Goal: Use online tool/utility: Utilize a website feature to perform a specific function

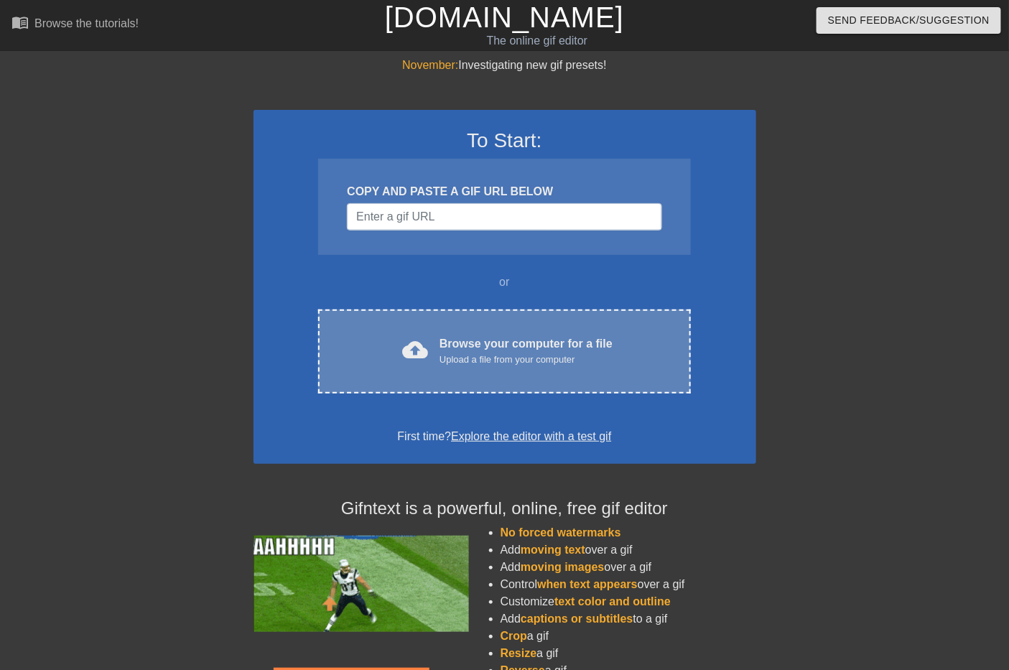
click at [519, 367] on div "cloud_upload Browse your computer for a file Upload a file from your computer C…" at bounding box center [504, 352] width 372 height 84
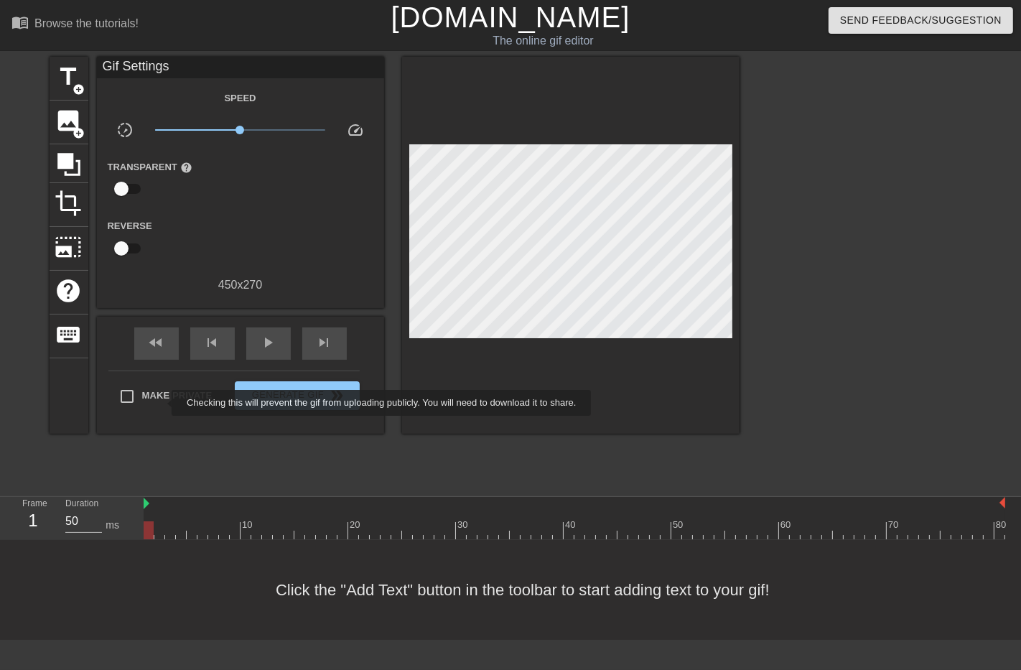
click at [162, 403] on label "Make Private" at bounding box center [162, 396] width 101 height 30
click at [142, 403] on input "Make Private" at bounding box center [127, 396] width 30 height 30
checkbox input "true"
click at [505, 20] on link "[DOMAIN_NAME]" at bounding box center [510, 17] width 239 height 32
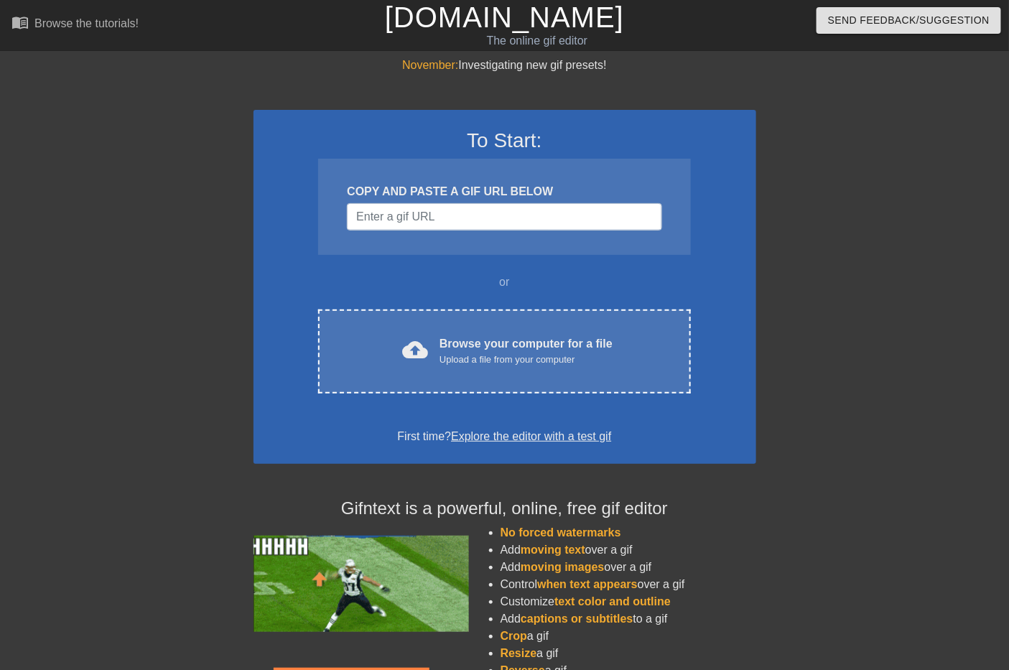
click at [522, 300] on div "To Start: COPY AND PASTE A GIF URL BELOW or cloud_upload Browse your computer f…" at bounding box center [505, 287] width 503 height 354
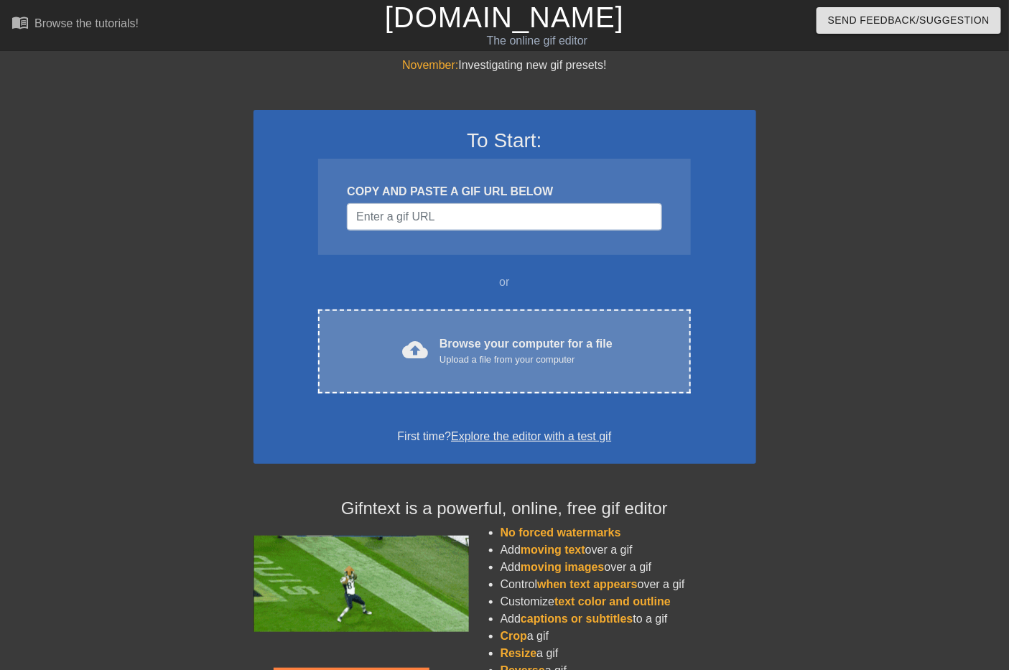
click at [520, 348] on div "Browse your computer for a file Upload a file from your computer" at bounding box center [526, 351] width 173 height 32
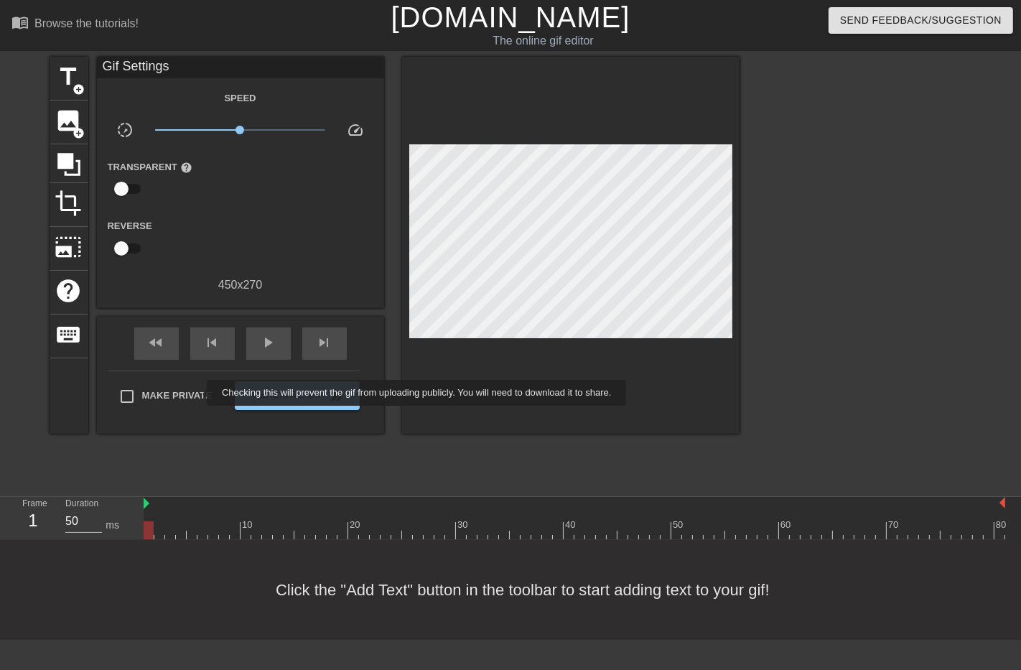
click at [197, 393] on span "Make Private" at bounding box center [177, 396] width 70 height 14
click at [142, 393] on input "Make Private" at bounding box center [127, 396] width 30 height 30
checkbox input "true"
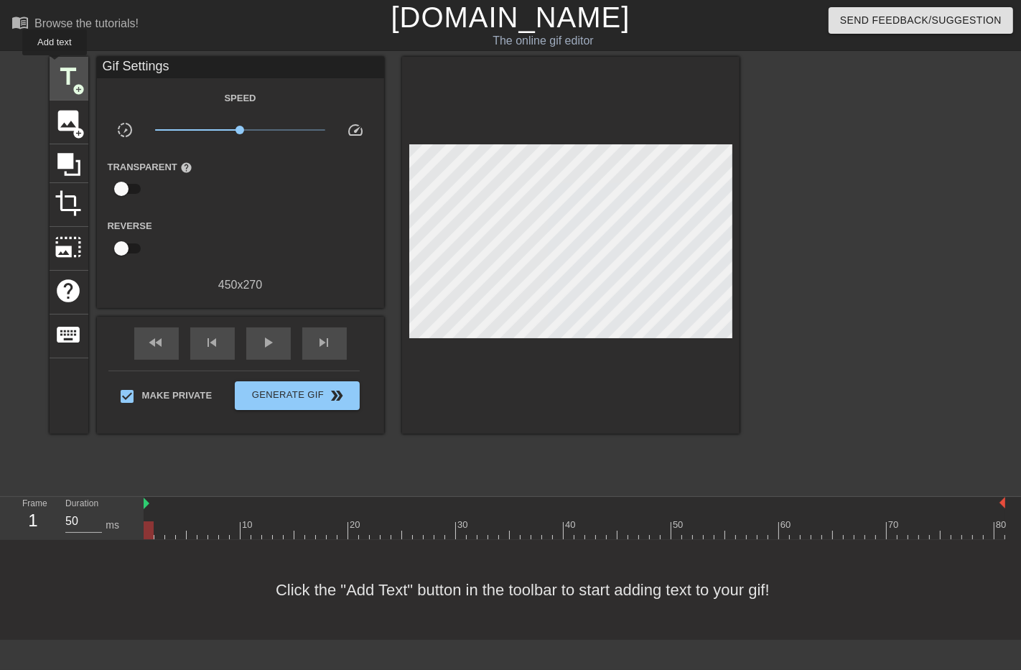
click at [55, 65] on span "title" at bounding box center [68, 76] width 27 height 27
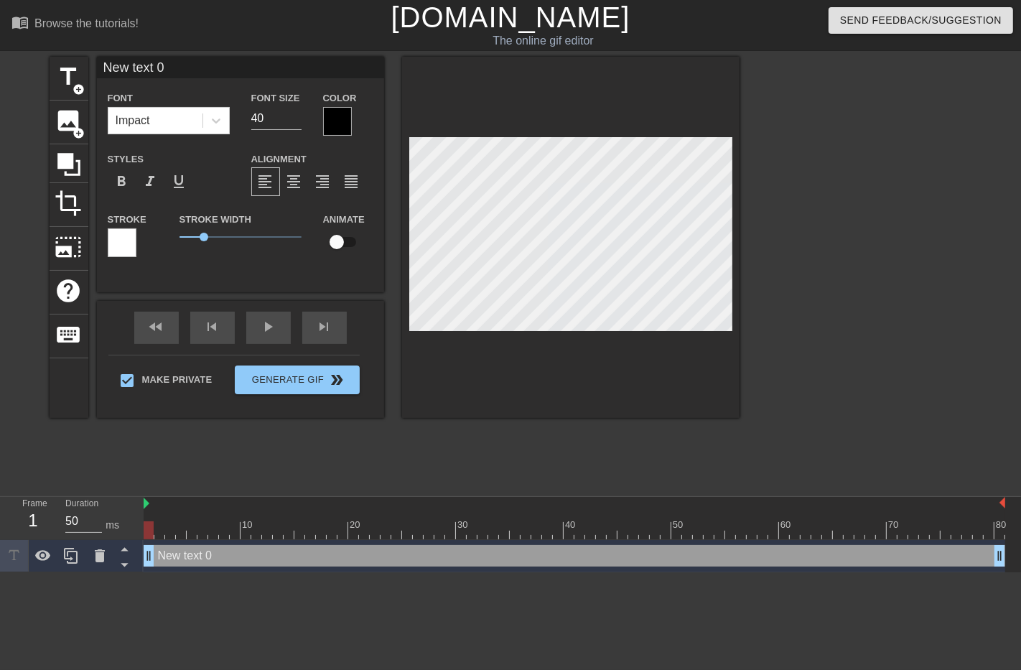
click at [332, 119] on div at bounding box center [337, 121] width 29 height 29
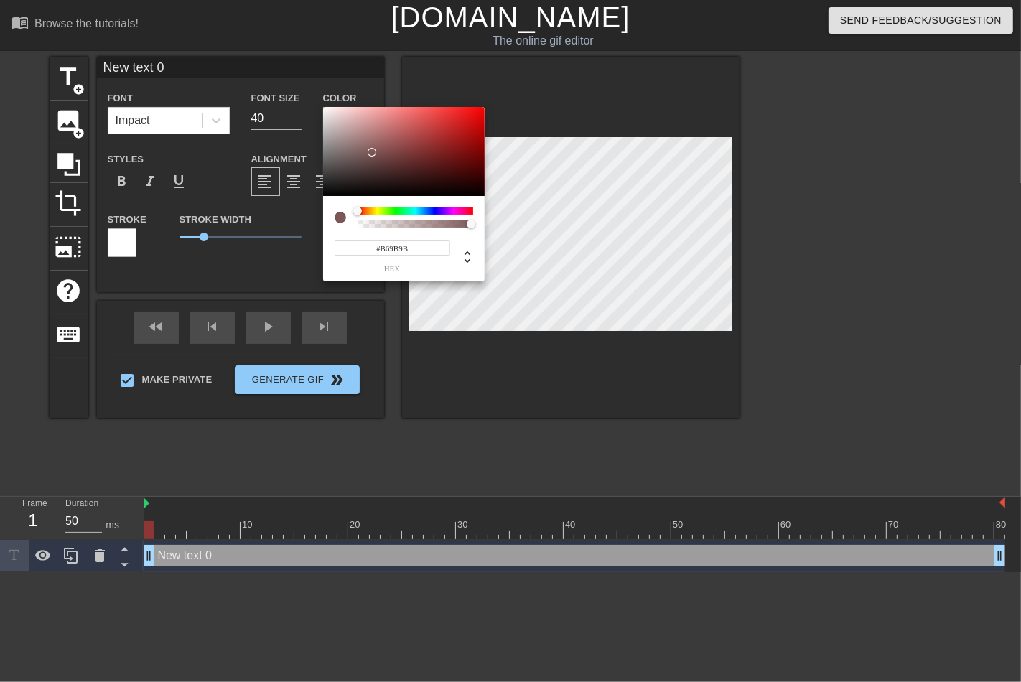
type input "#FFFFFF"
drag, startPoint x: 373, startPoint y: 152, endPoint x: 280, endPoint y: 74, distance: 121.8
click at [280, 74] on div "#FFFFFF hex" at bounding box center [510, 341] width 1021 height 682
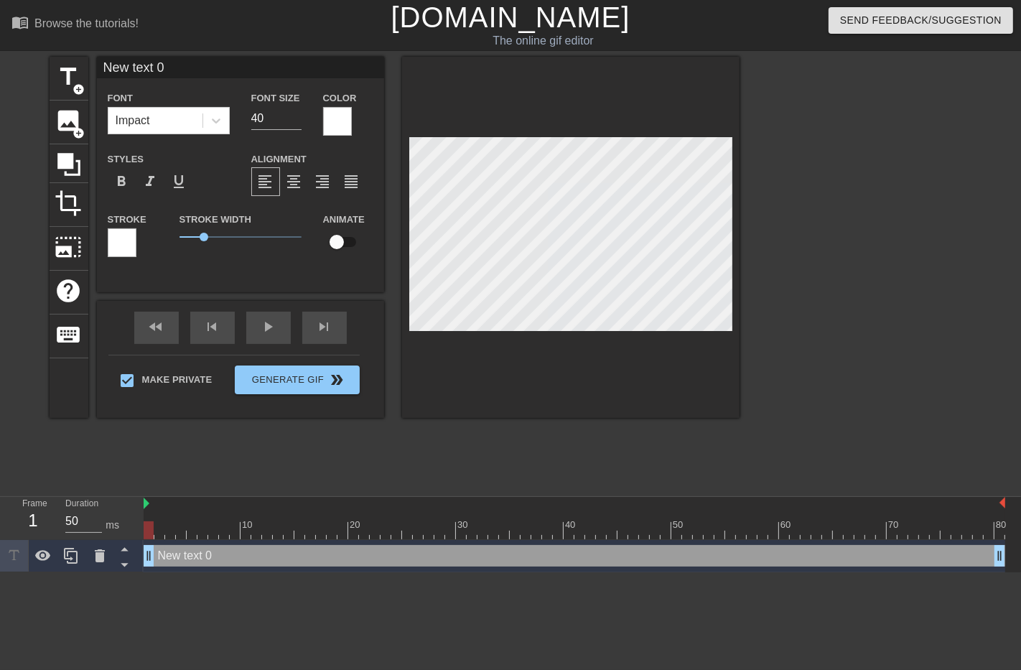
click at [117, 245] on div at bounding box center [122, 242] width 29 height 29
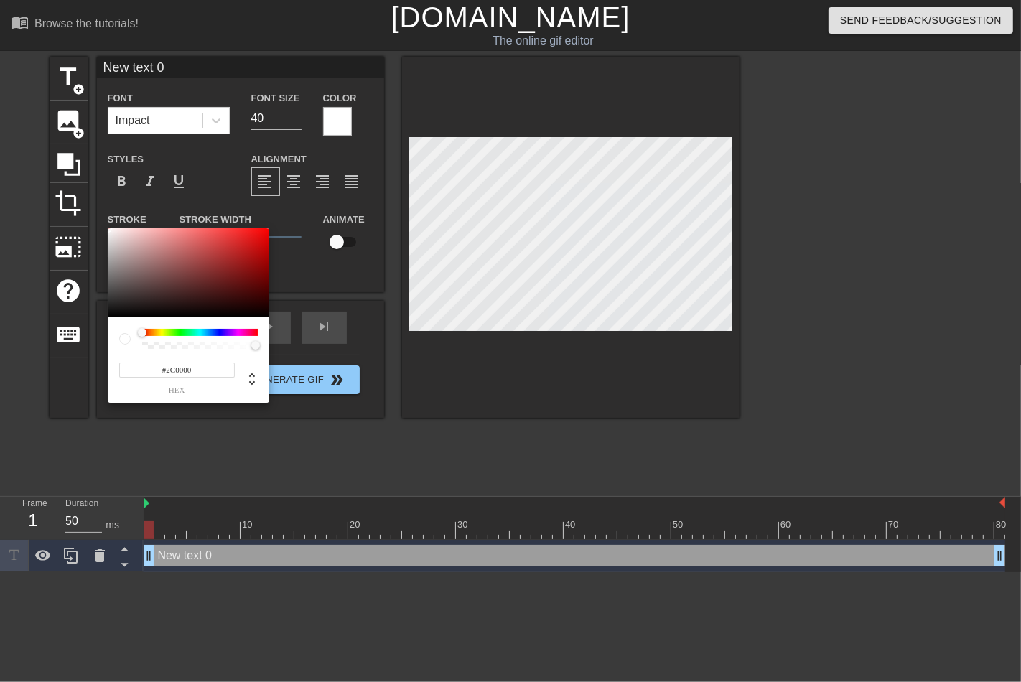
type input "#000000"
drag, startPoint x: 261, startPoint y: 289, endPoint x: 320, endPoint y: 332, distance: 73.6
click at [320, 332] on div "#000000 hex" at bounding box center [510, 341] width 1021 height 682
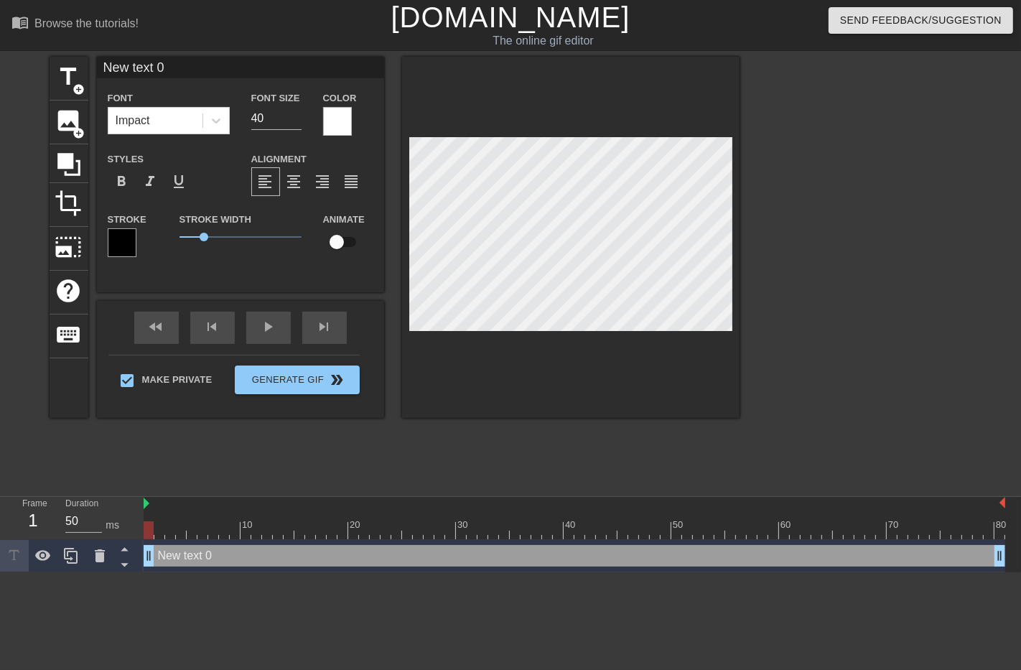
click at [334, 119] on div at bounding box center [337, 121] width 29 height 29
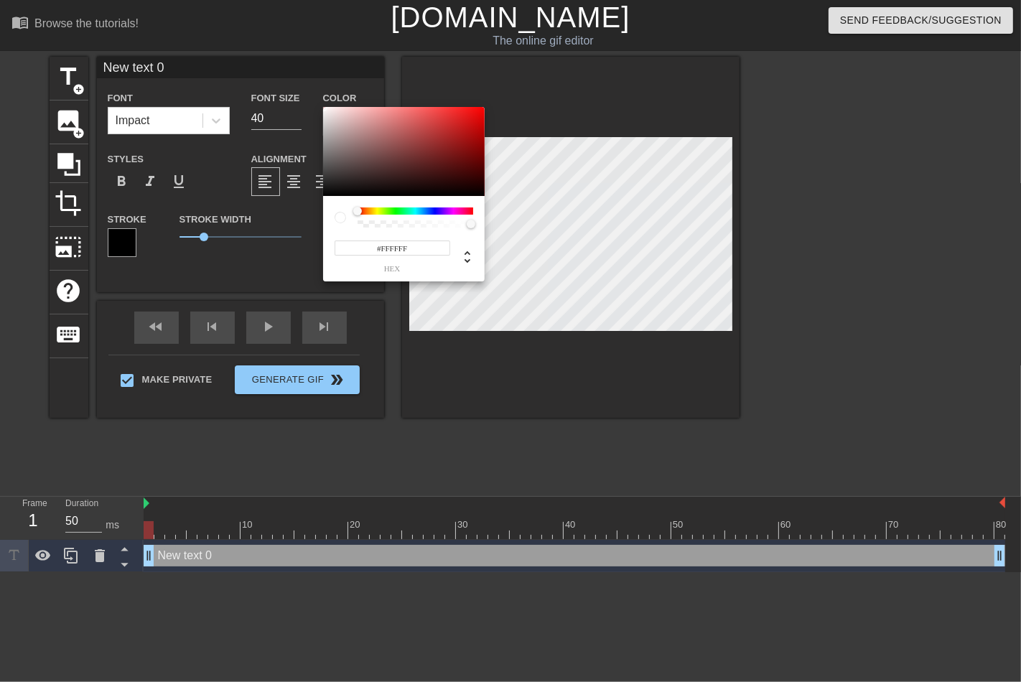
click at [417, 228] on div "#FFFFFF hex" at bounding box center [404, 250] width 139 height 45
click at [420, 215] on div at bounding box center [416, 218] width 116 height 20
type input "255"
click at [413, 223] on div at bounding box center [415, 223] width 111 height 7
type input "0.53"
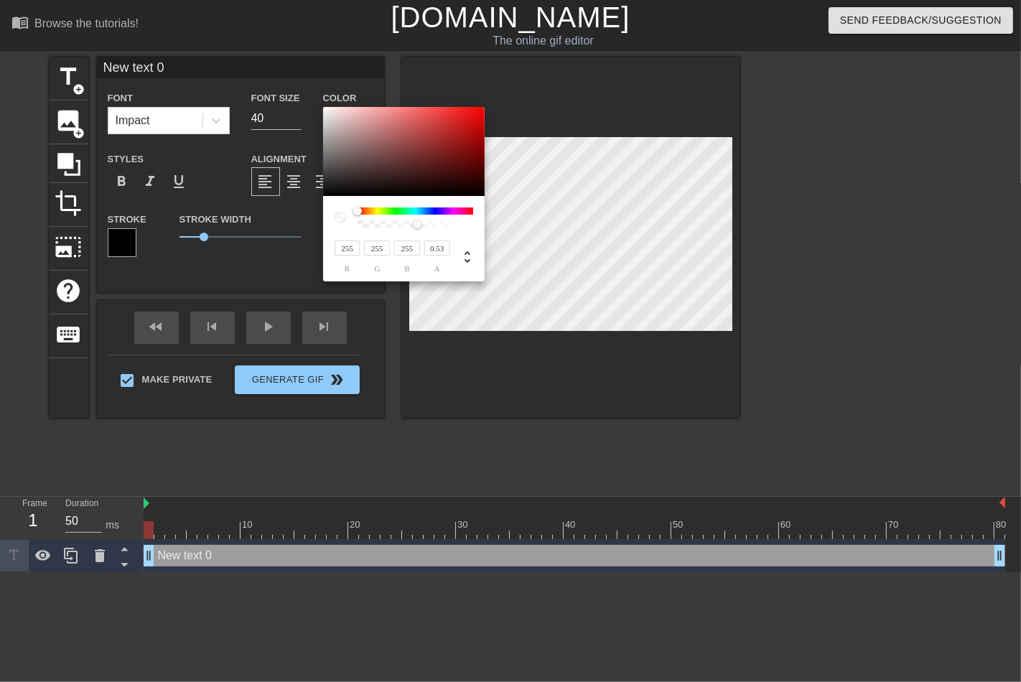
click at [418, 223] on div at bounding box center [417, 224] width 9 height 9
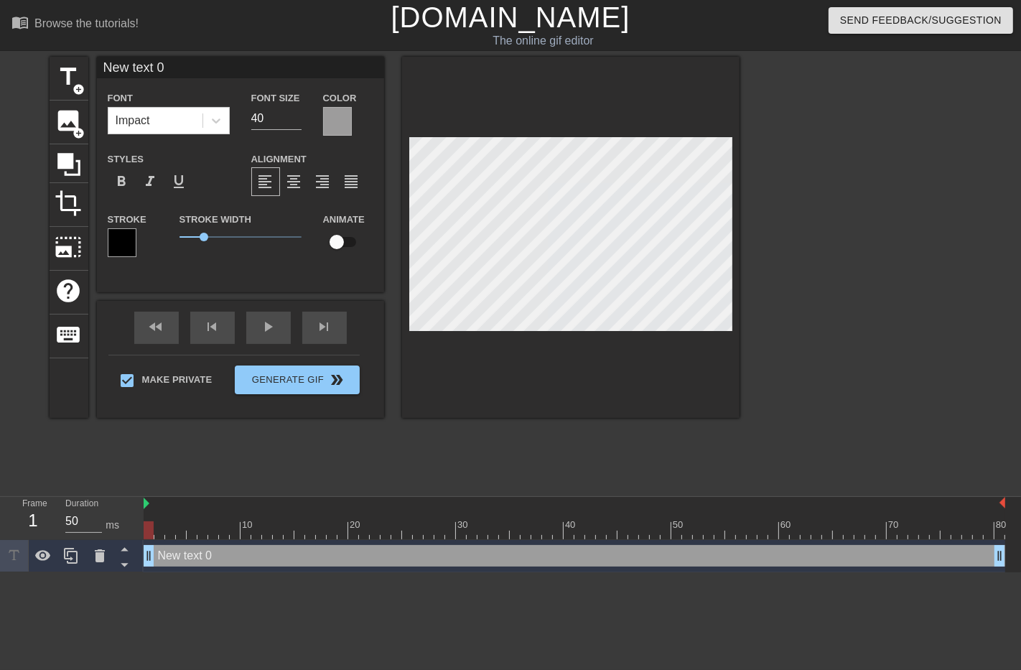
scroll to position [1, 1]
click at [297, 182] on span "format_align_center" at bounding box center [294, 181] width 17 height 17
type input "T"
type textarea "T"
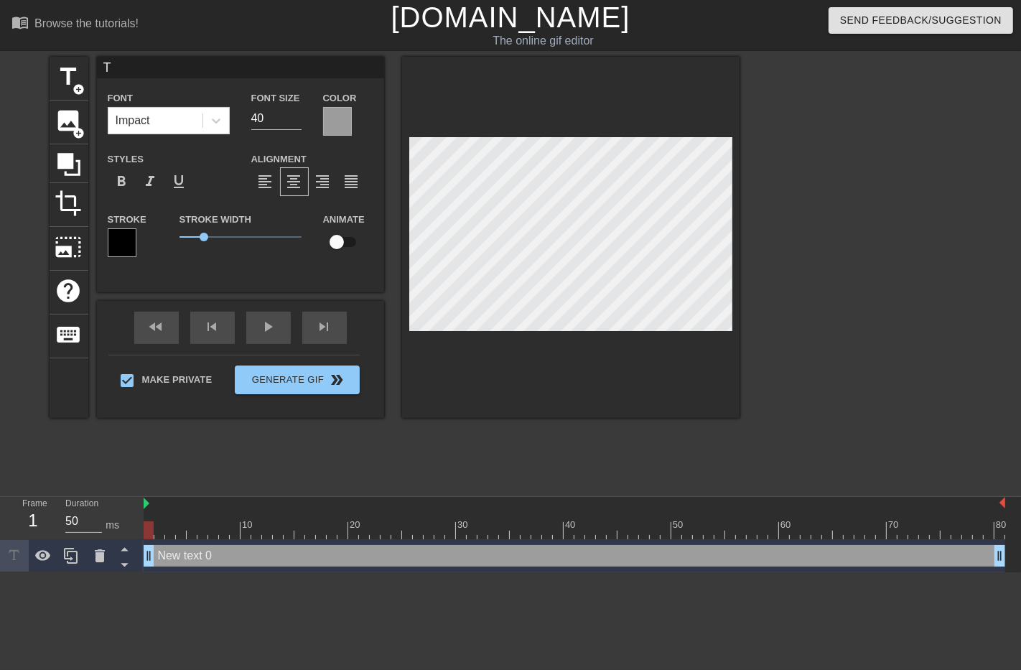
scroll to position [1, 1]
type input "Th"
type textarea "Th"
type input "The"
type textarea "The"
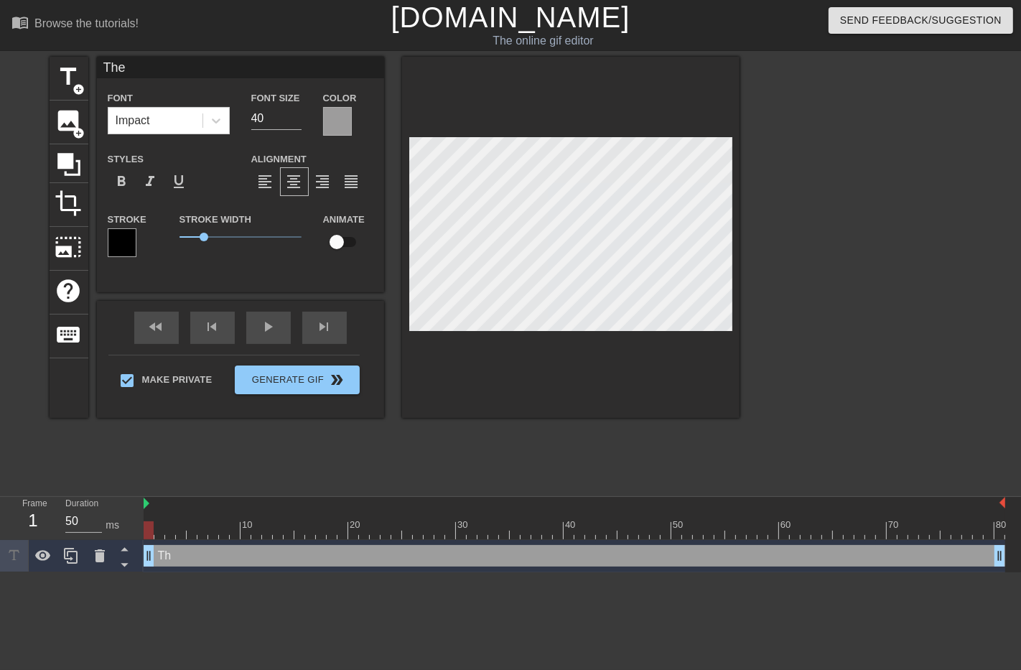
type input "The"
type textarea "The"
type input "The A"
type textarea "The A"
type input "The An"
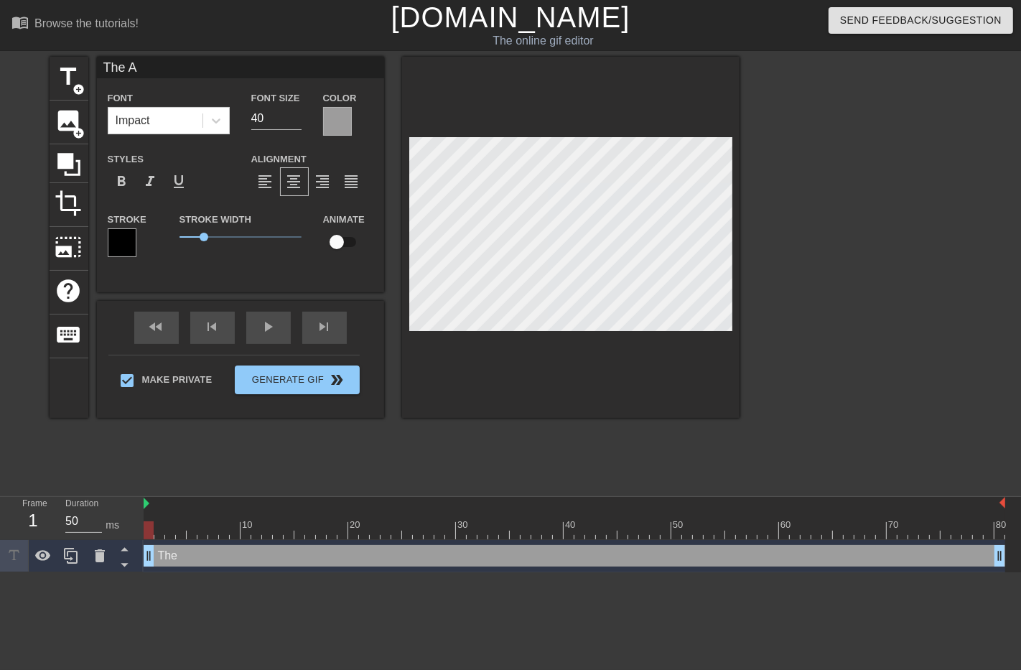
type textarea "The An"
type input "The Ant"
type textarea "The Ant"
type input "The Anti"
type textarea "The Anti"
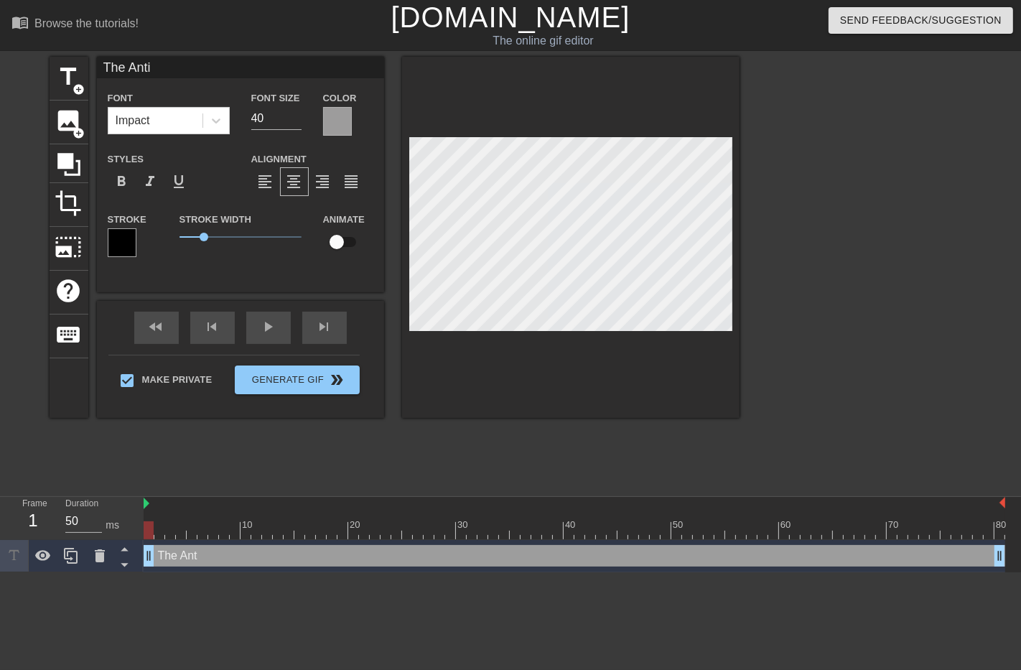
type input "The Antif"
type textarea "The Antif"
type input "The Antifa"
type textarea "The Antifa"
type input "The Antifa"
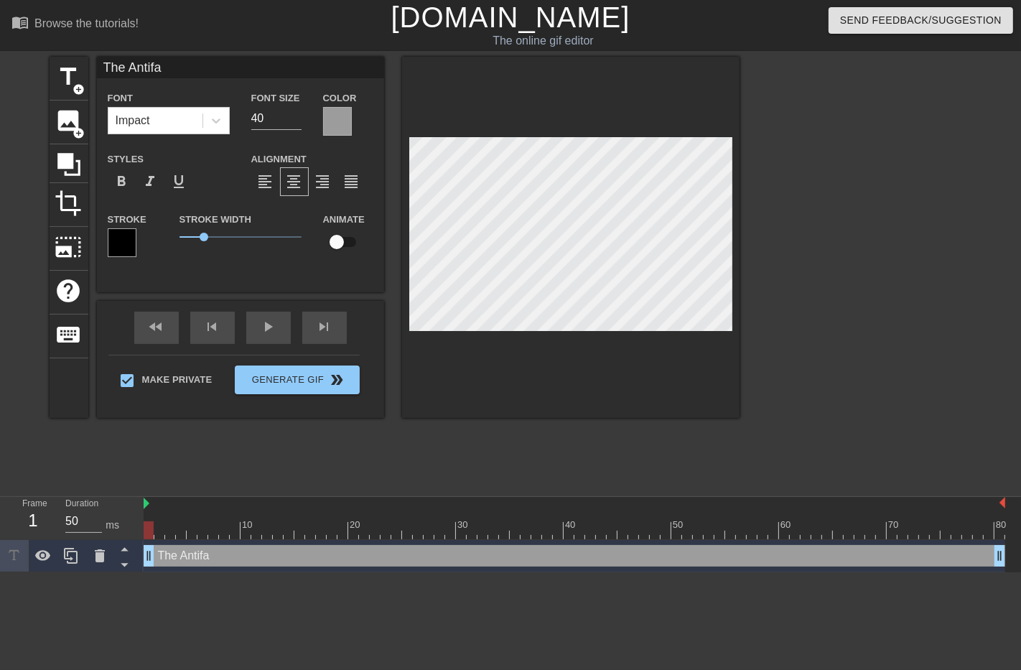
type textarea "The Antifa"
type input "The Antifa"
type textarea "The Antifa"
type input "The Antifas"
type textarea "The Antifas"
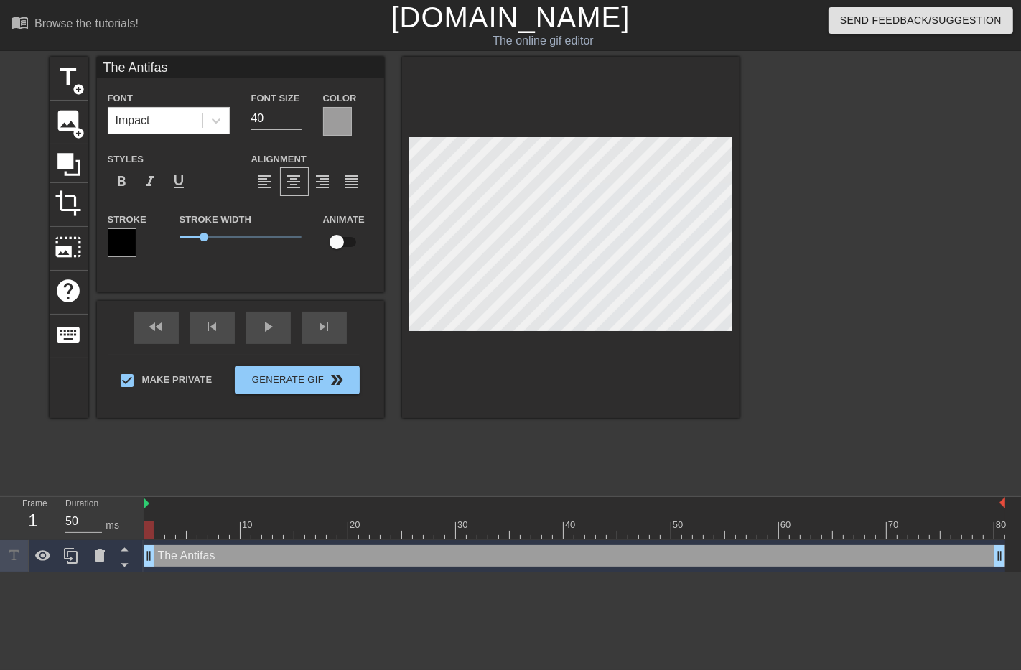
type input "The Antifa"
type textarea "The Antifa"
type input "The Antifa"
type textarea "The Antifa"
type input "The Antifa s"
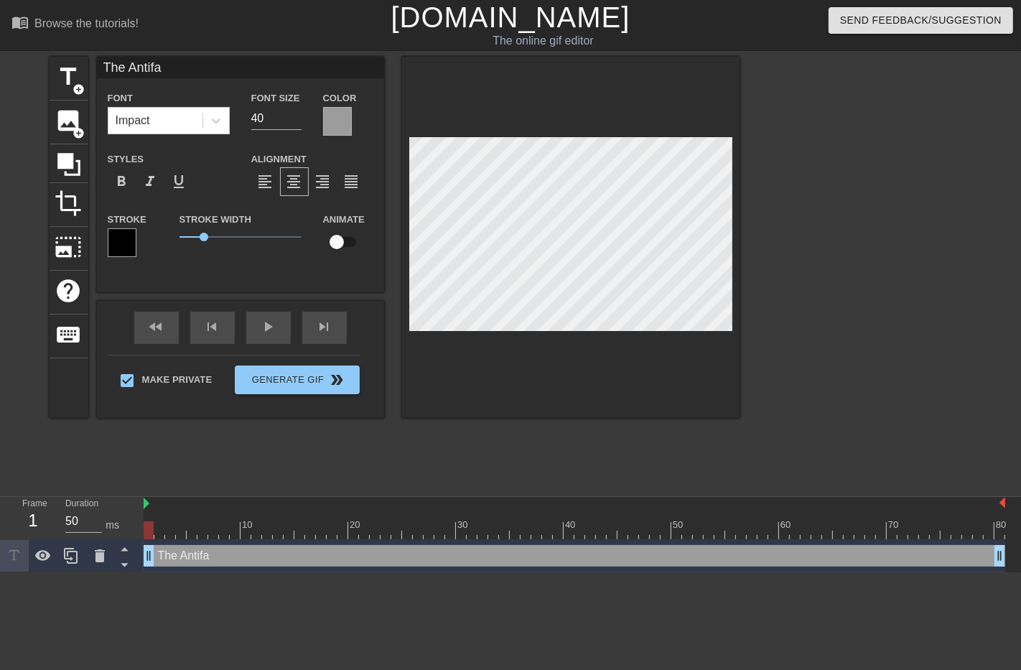
type textarea "The Antifa s"
type input "The Antifa sl"
type textarea "The Antifa sl"
type input "The Antifa slu"
type textarea "The Antifa slu"
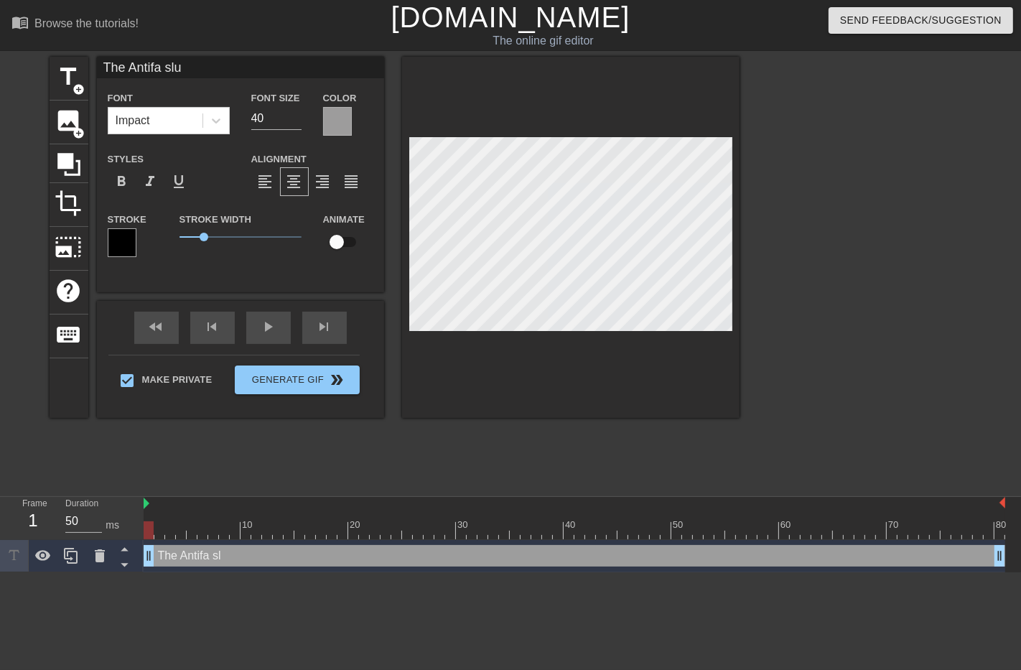
type input "The Antifa slut"
type textarea "The Antifa slut"
type input "The Antifa slut"
type textarea "The Antifa slut"
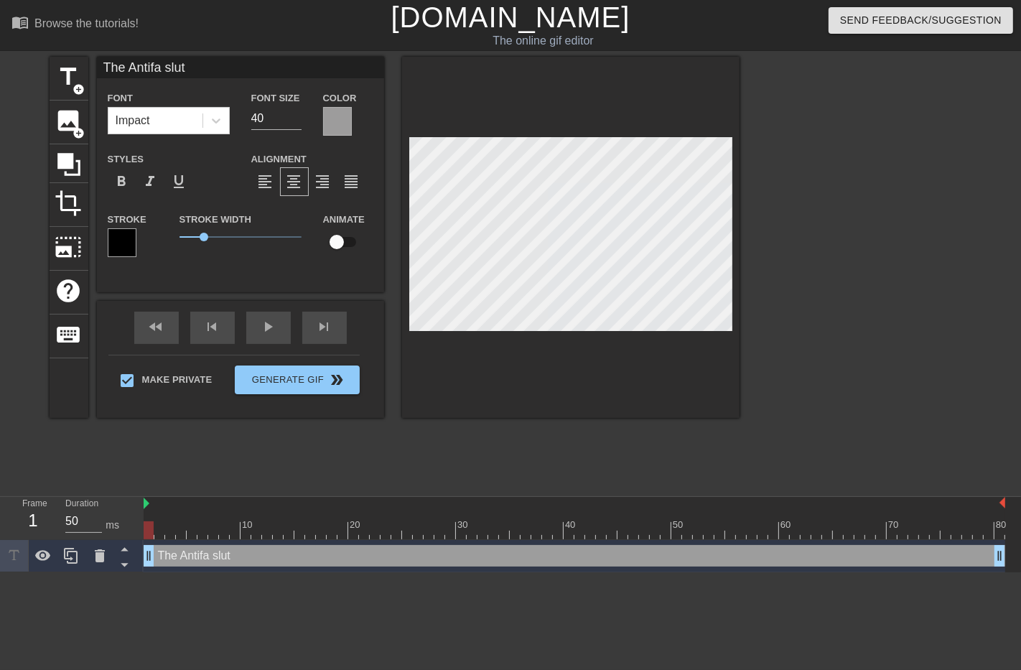
type input "The Antifa slutw"
type textarea "The Antifa slut w"
type input "The Antifa slutwh"
type textarea "The Antifa slut wh"
type input "The Antifa slutwho"
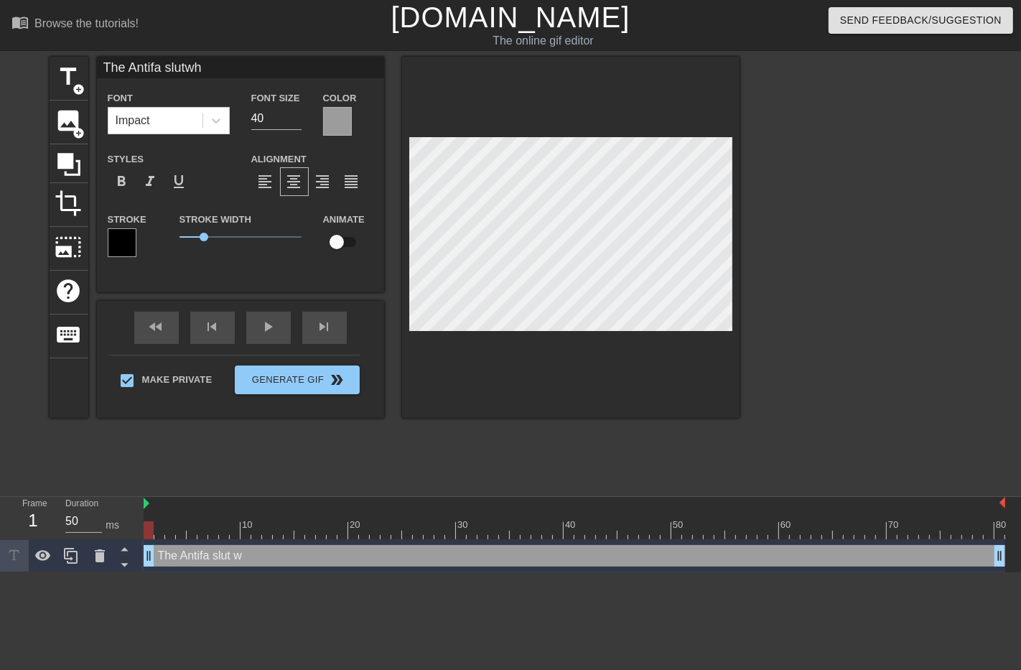
type textarea "The Antifa slut who"
type input "The Antifa slutwho"
type textarea "The Antifa slut who"
type input "The Antifa slutwho j"
type textarea "The Antifa slut who j"
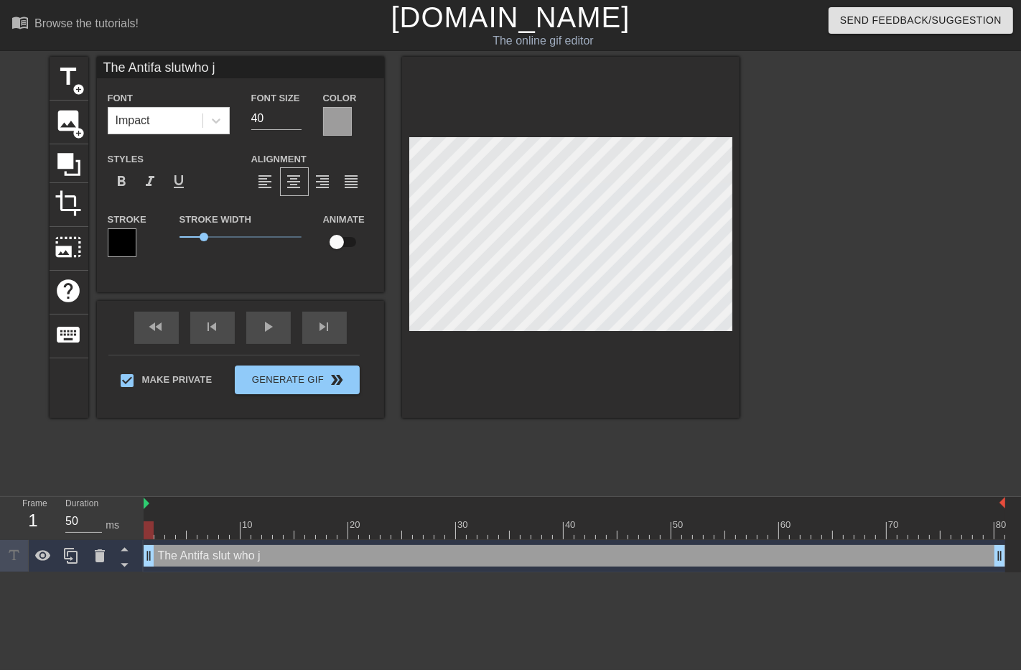
type input "The Antifa slutwho ju"
type textarea "The Antifa slut who ju"
type input "The Antifa slutwho jus"
type textarea "The Antifa slut who jus"
type input "The Antifa slutwho just"
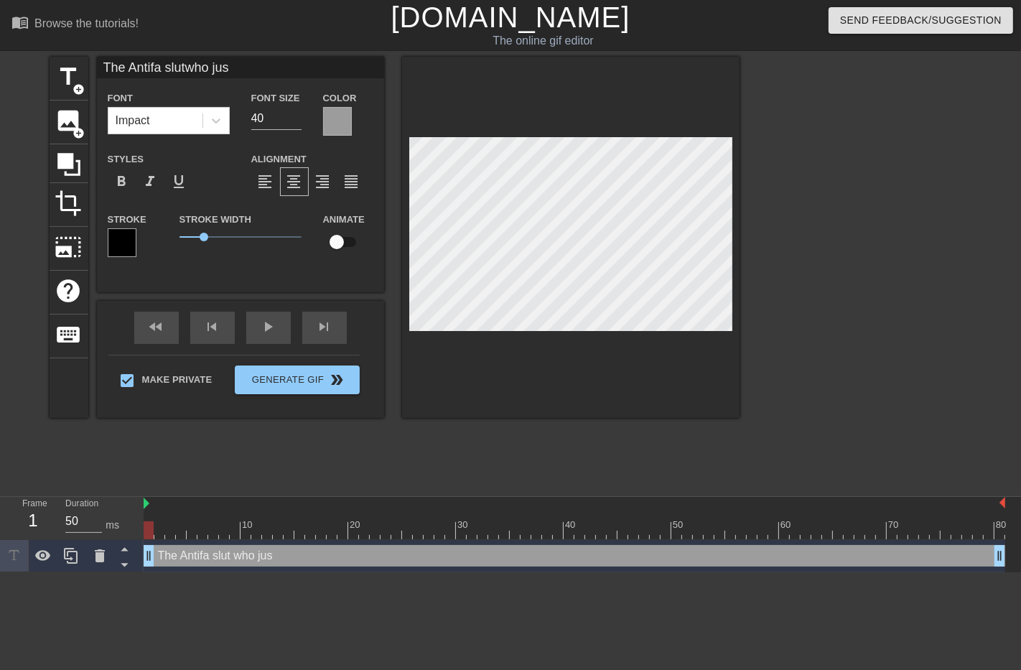
type textarea "The Antifa slut who just"
type input "The Antifa slutwho just"
type textarea "The Antifa slut who just"
type input "The Antifa slutwho just w"
type textarea "The Antifa slut who just w"
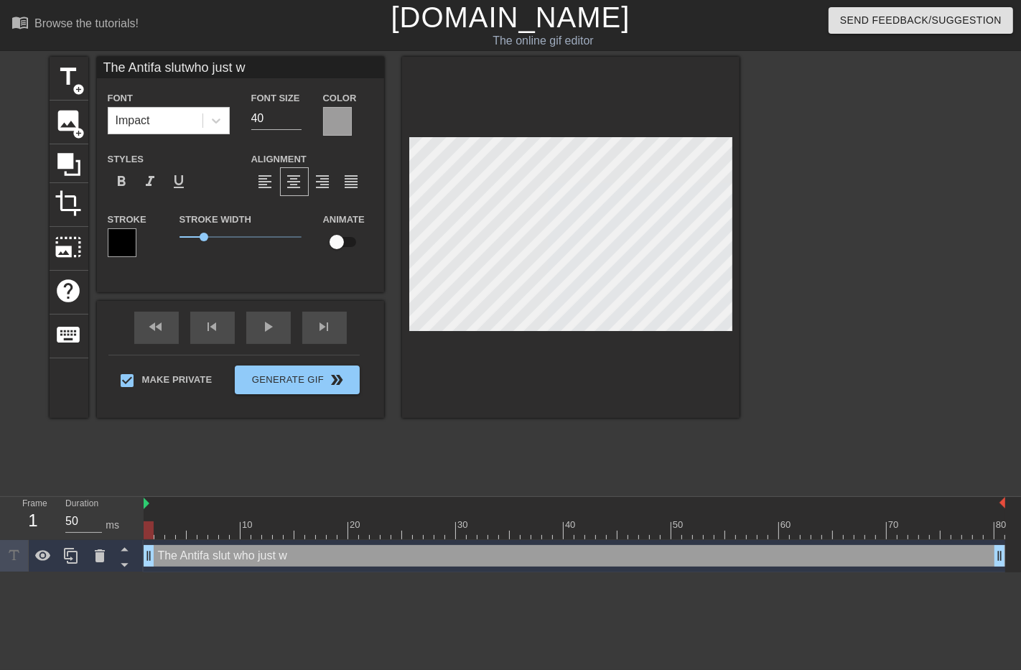
type input "The Antifa slutwho just wa"
type textarea "The Antifa slut who just wa"
type input "The Antifa slutwho just wat"
type textarea "The Antifa slut who just wat"
type input "The Antifa slutwho just watc"
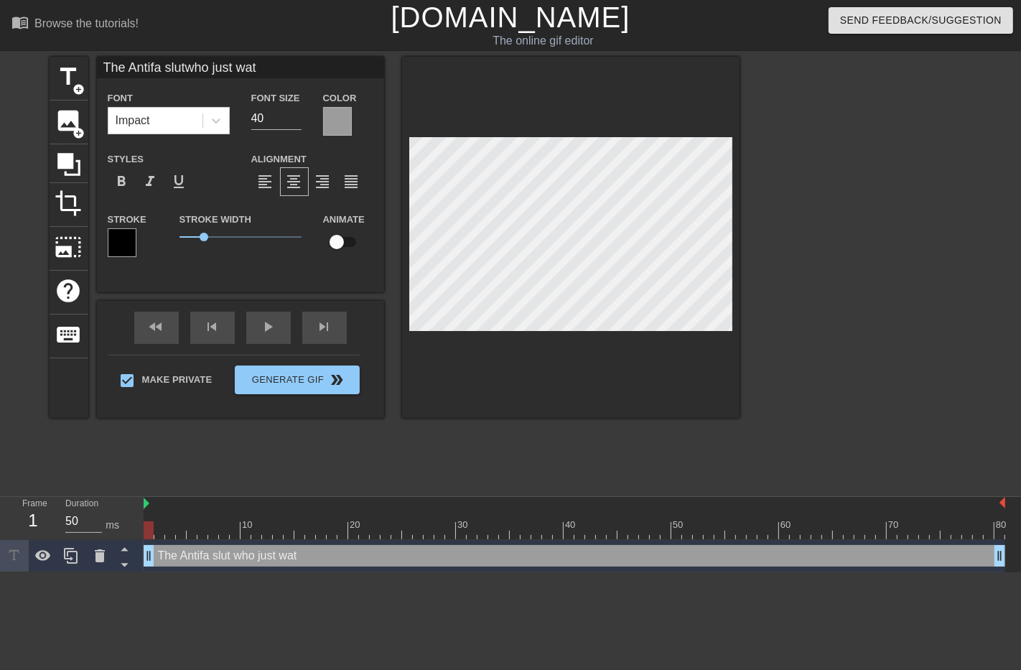
type textarea "The Antifa slut who just watc"
type input "The Antifa slutwho just watch"
type textarea "The Antifa slut who just watch"
type input "The Antifa slutwho just watche"
type textarea "The Antifa slut who just watche"
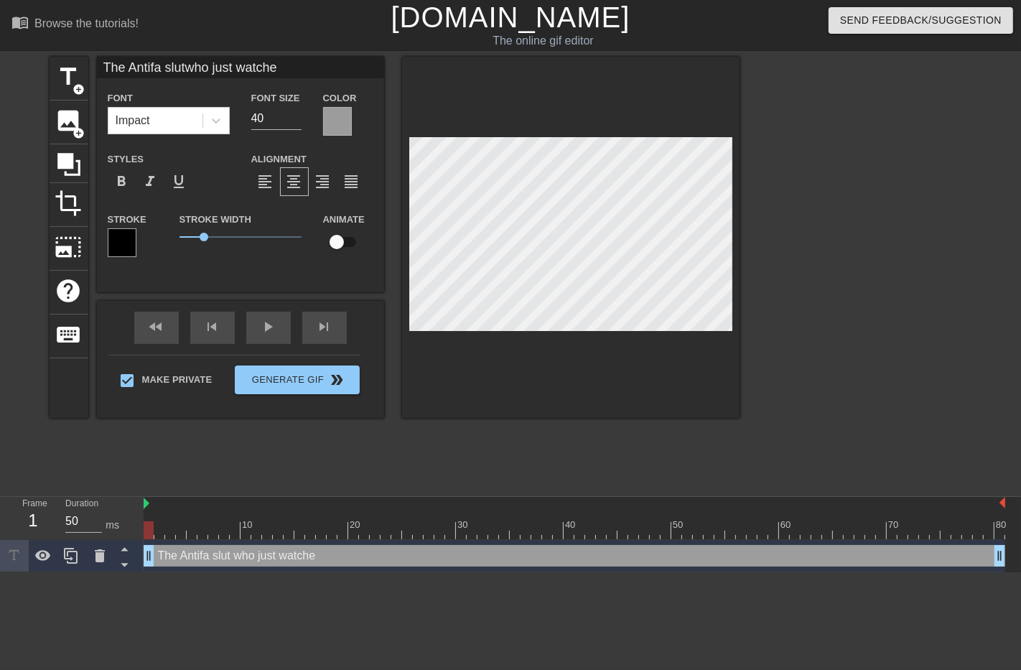
type input "The Antifa slutwho just watched"
type textarea "The Antifa slut who just watched"
type input "The Antifa slutwho just watched"
type textarea "The Antifa slut who just watched"
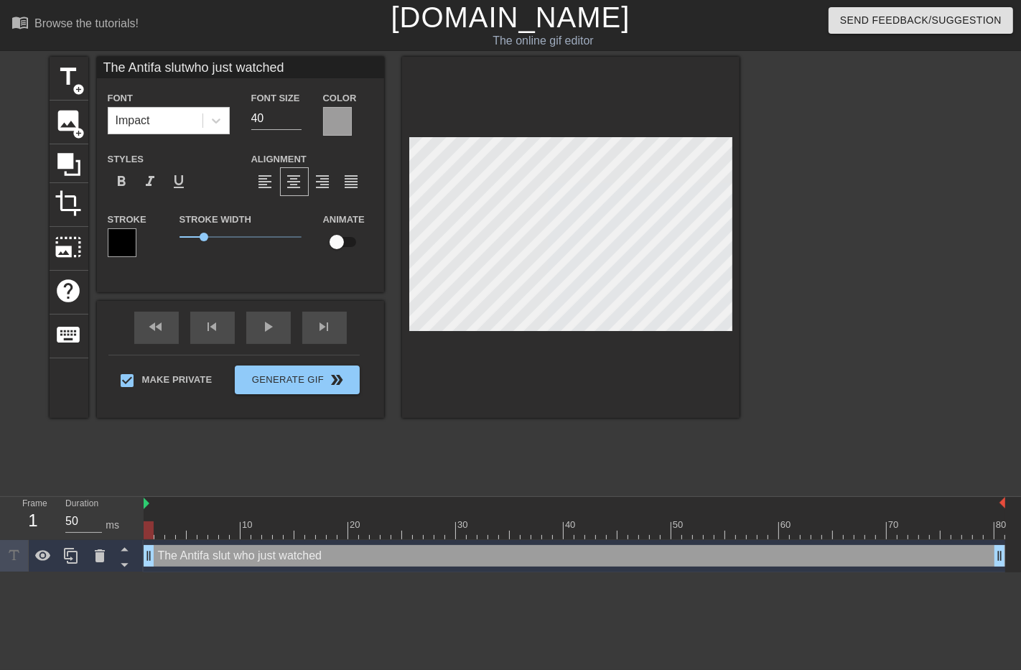
type input "The Antifa slutwho just watchedh"
type textarea "The Antifa slut who just watched h"
type input "The Antifa slutwho just watchedhe"
type textarea "The Antifa slut who just watched he"
type input "The Antifa slutwho just watchedher"
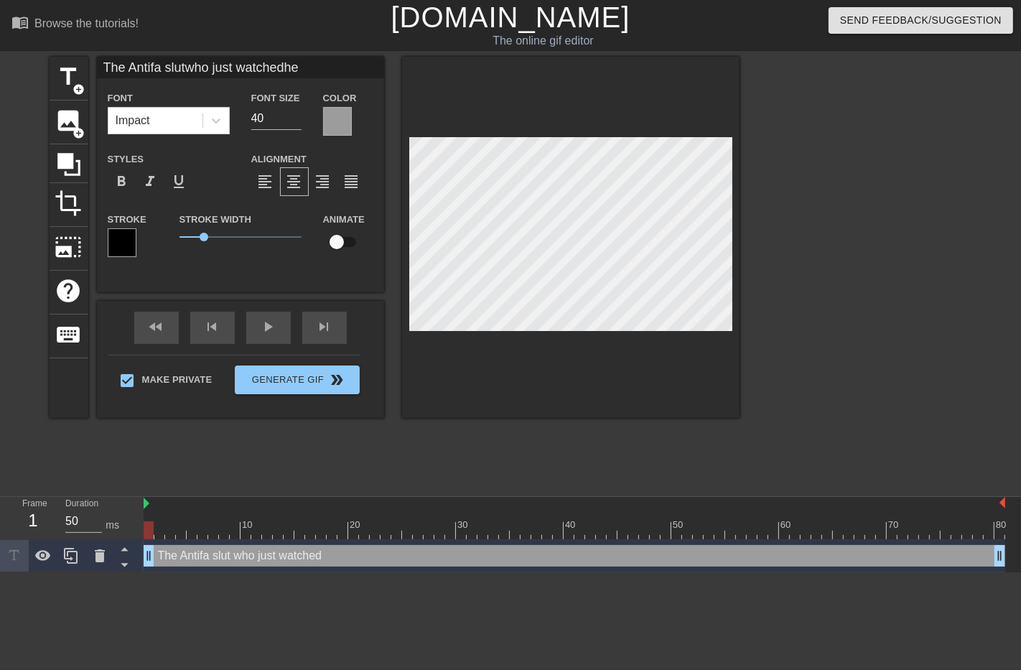
type textarea "The Antifa slut who just watched her"
type input "The Antifa slutwho just watchedher"
type textarea "The Antifa slut who just watched her"
type input "The Antifa slutwho just watchedher"
type input "39"
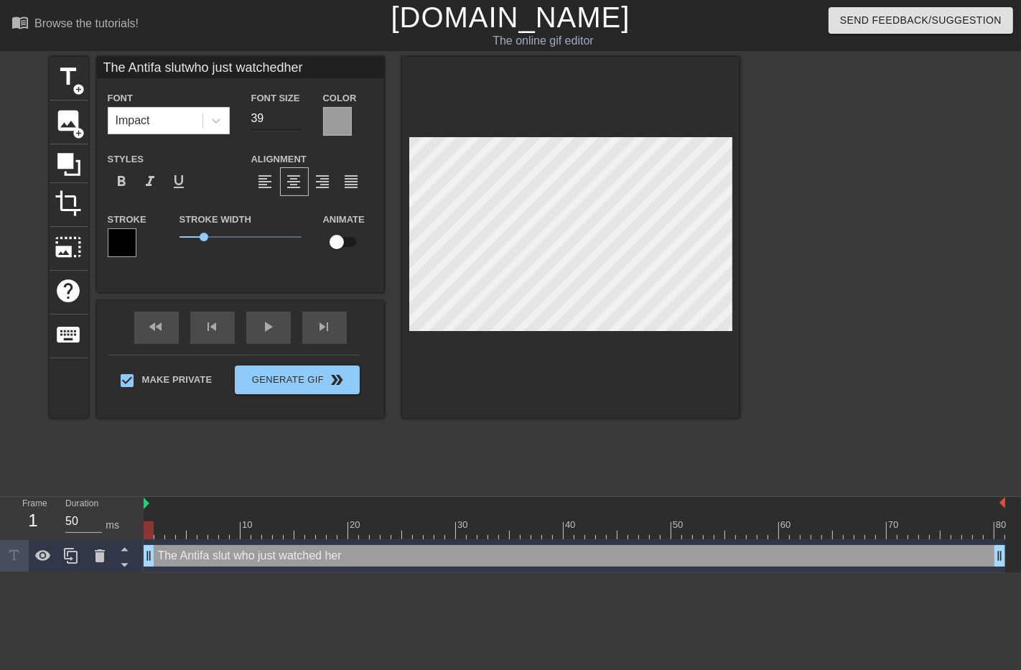
click at [291, 118] on input "39" at bounding box center [276, 118] width 50 height 23
type input "The Antifa slutwho just watchedher"
type input "38"
type input "The Antifa slutwho just watchedher"
type input "37"
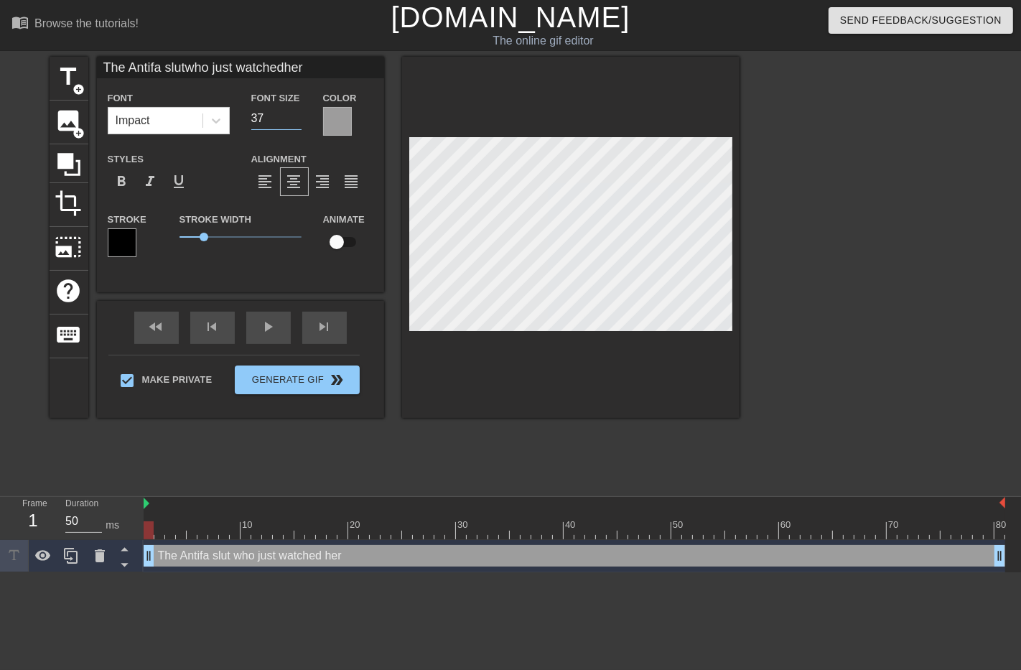
type input "The Antifa slutwho just watchedher"
type input "36"
type input "The Antifa slutwho just watchedher"
type input "35"
type input "The Antifa slutwho just watchedher"
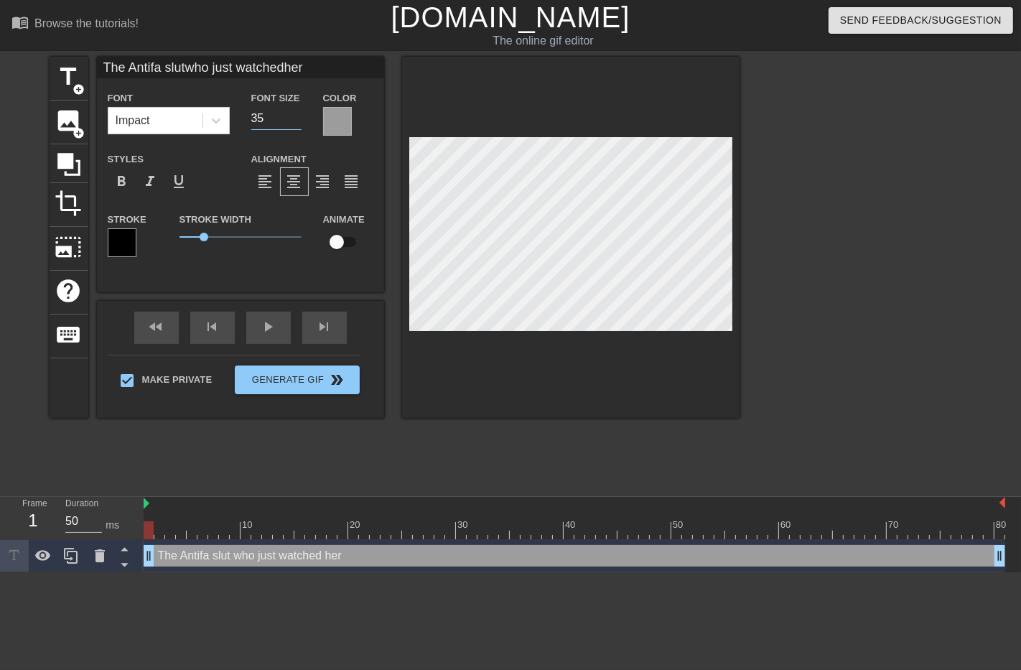
type input "34"
type input "The Antifa slutwho just watchedher"
type input "33"
type input "The Antifa slutwho just watchedher"
type input "32"
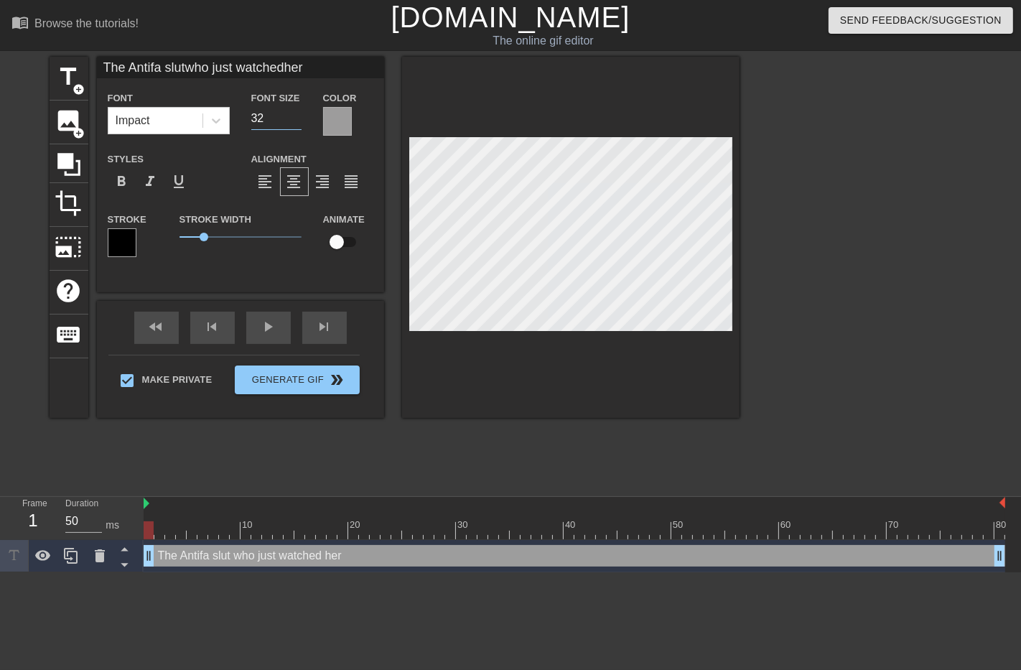
type input "The Antifa slutwho just watchedher"
type input "31"
type input "The Antifa slutwho just watchedher"
type input "30"
click at [297, 122] on input "30" at bounding box center [276, 118] width 50 height 23
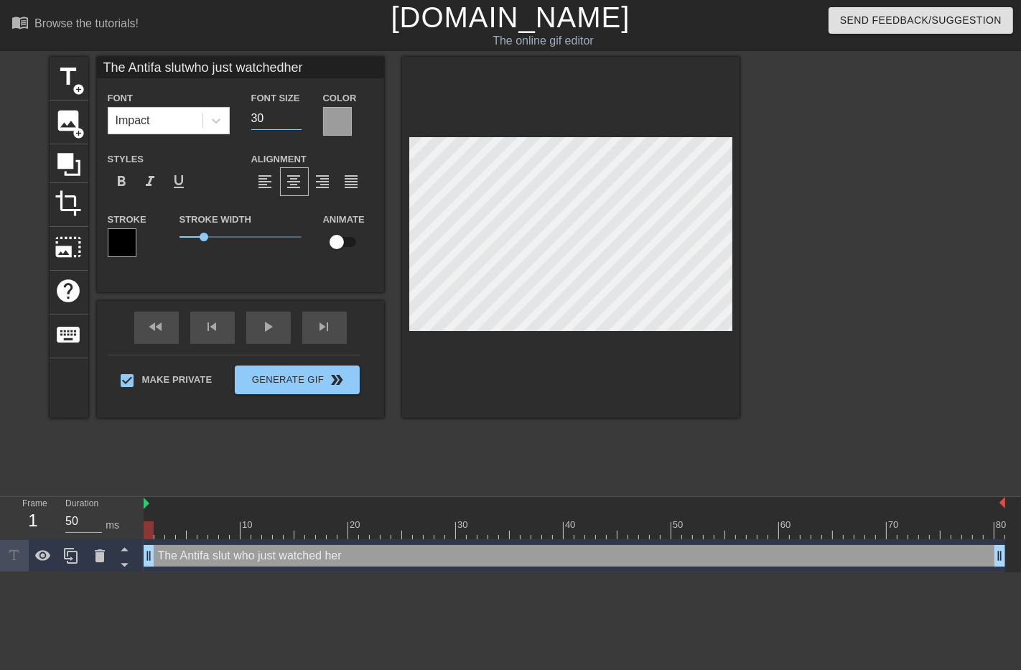
scroll to position [4, 1]
type input "The Antifa slutwho just watchedher c"
type textarea "The Antifa slut who just watched her c"
type input "The Antifa slutwho just watchedher co"
type textarea "The Antifa slut who just watched her co"
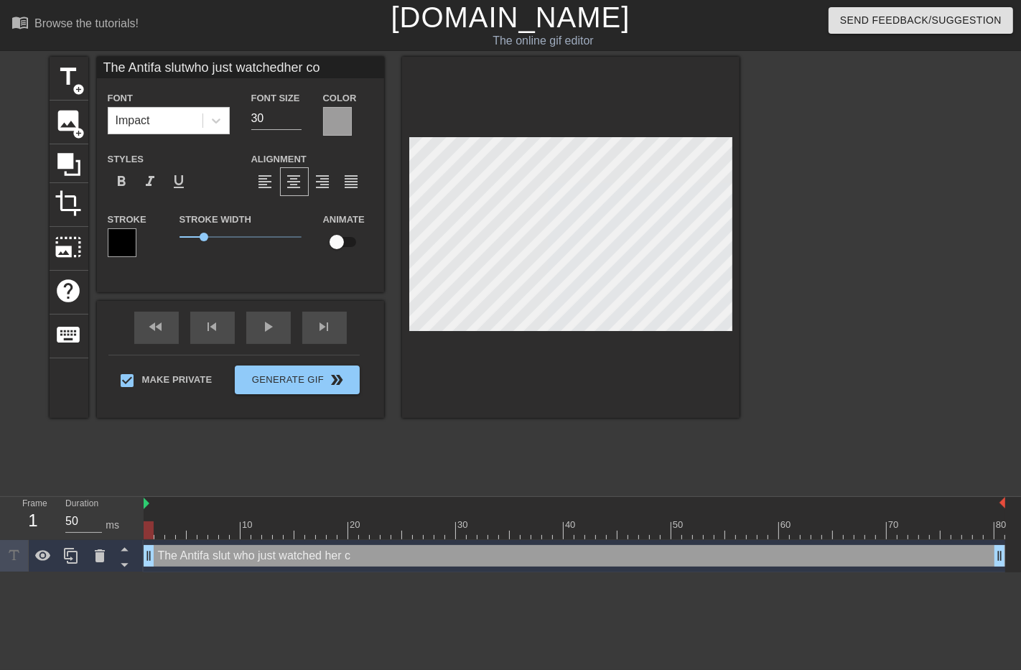
type input "The Antifa slutwho just watchedher com"
type textarea "The Antifa slut who just watched her com"
type input "The Antifa slutwho just watchedher comr"
type textarea "The Antifa slut who just watched her comr"
type input "The Antifa slutwho just watchedher comra"
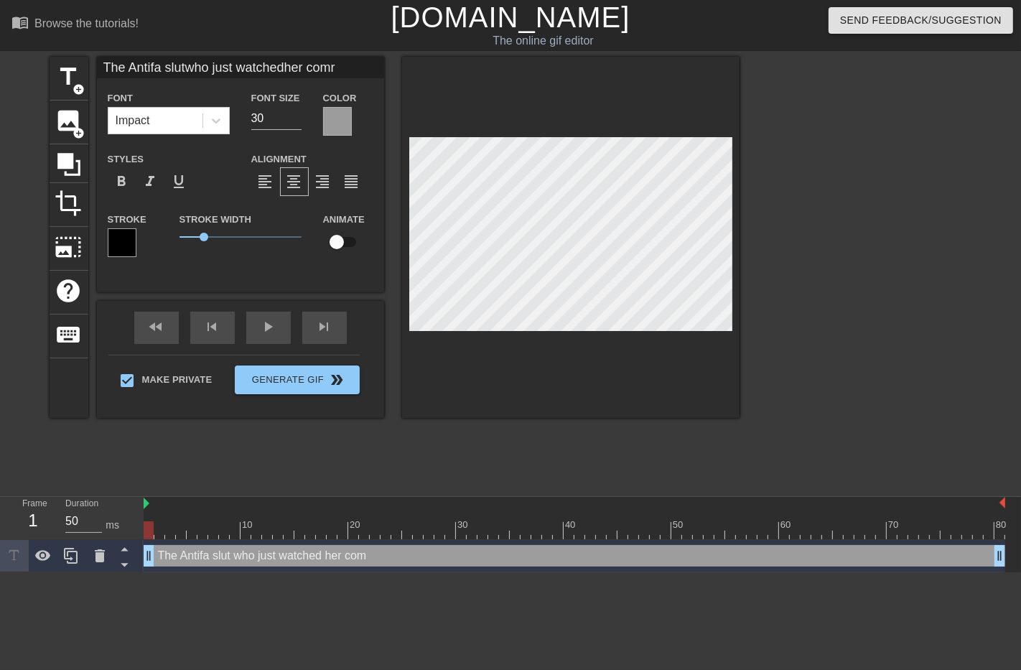
type textarea "The Antifa slut who just watched her comra"
type input "The Antifa slutwho just watchedher comrad"
type textarea "The Antifa slut who just watched her comrad"
type input "The Antifa slutwho just watchedher comrade"
type textarea "The Antifa slut who just watched her comrade"
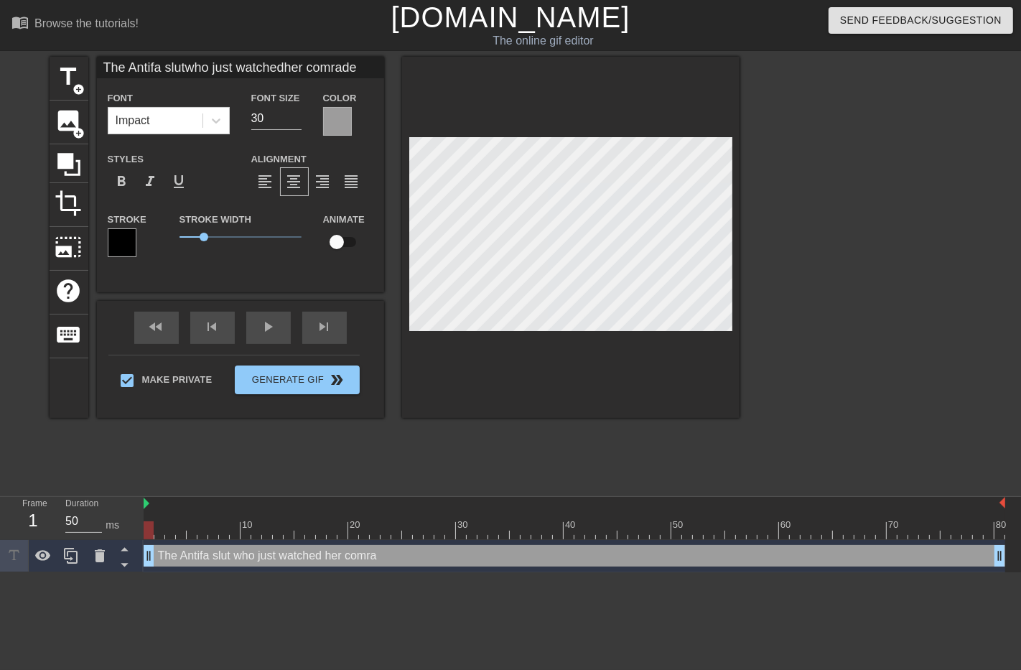
scroll to position [4, 4]
type input "The Antifa slutwho just watchedher comrades"
type textarea "The Antifa slut who just watched her comrades"
type input "The Antifa slutwho just watchedher comrades"
type textarea "The Antifa slut who just watched her comrades"
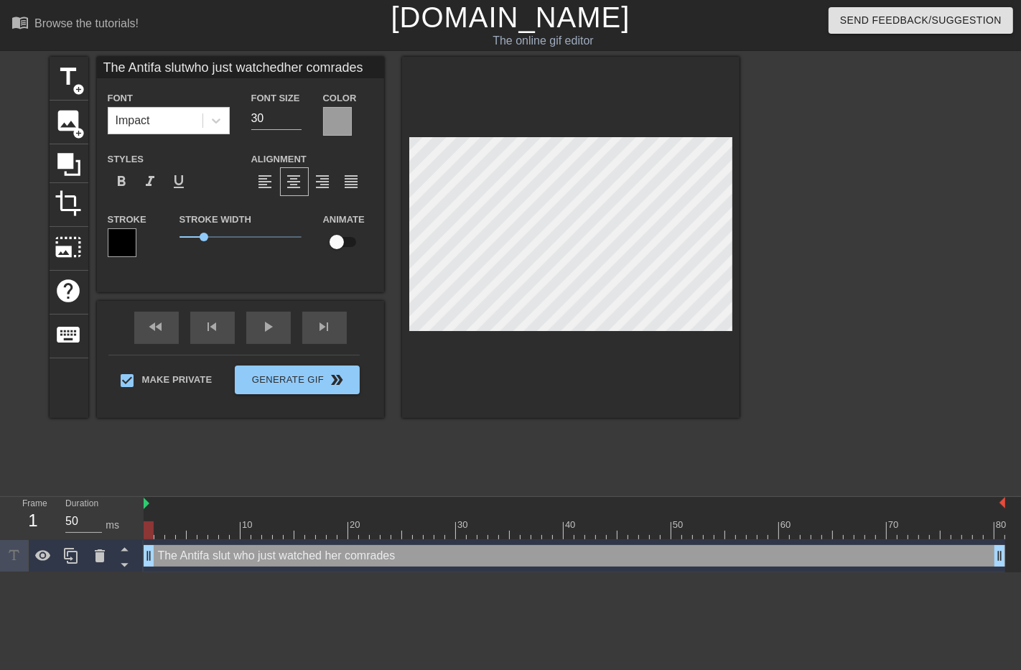
type input "The Antifa slutwho just watchedher comradesg"
type textarea "The Antifa slut who just watched her comrades g"
type input "The Antifa slutwho just watchedher comradesge"
type textarea "The Antifa slut who just watched her comrades ge"
type input "The Antifa slutwho just watchedher comradesget"
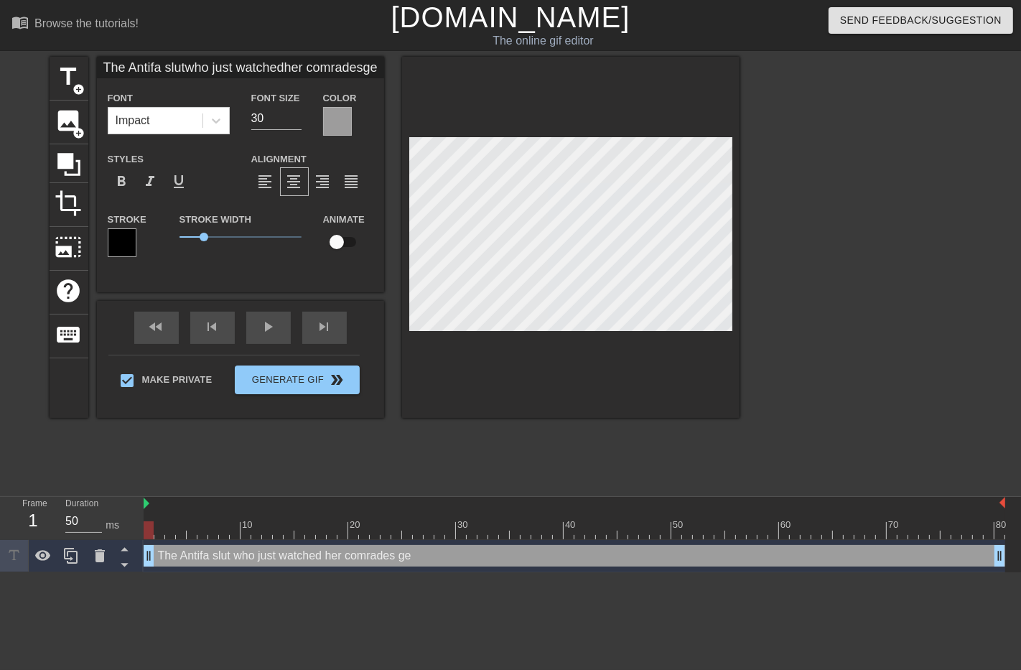
type textarea "The Antifa slut who just watched her comrades get"
type input "The Antifa slutwho just watchedher comradesget"
type textarea "The Antifa slut who just watched her comrades get"
type input "The Antifa slutwho just watchedher comradesget s"
type textarea "The Antifa slut who just watched her comrades get s"
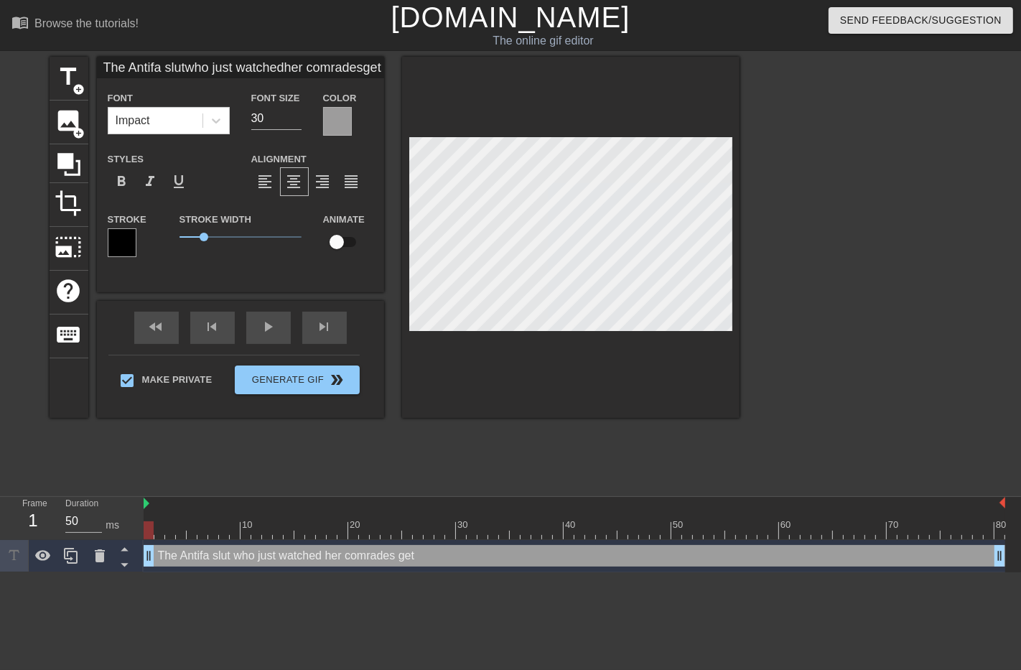
type input "The Antifa slutwho just watchedher comradesget st"
type textarea "The Antifa slut who just watched her comrades get st"
type input "The Antifa slutwho just watchedher comradesget sto"
type textarea "The Antifa slut who just watched her comrades get sto"
type input "The Antifa slutwho just watchedher comradesget stom"
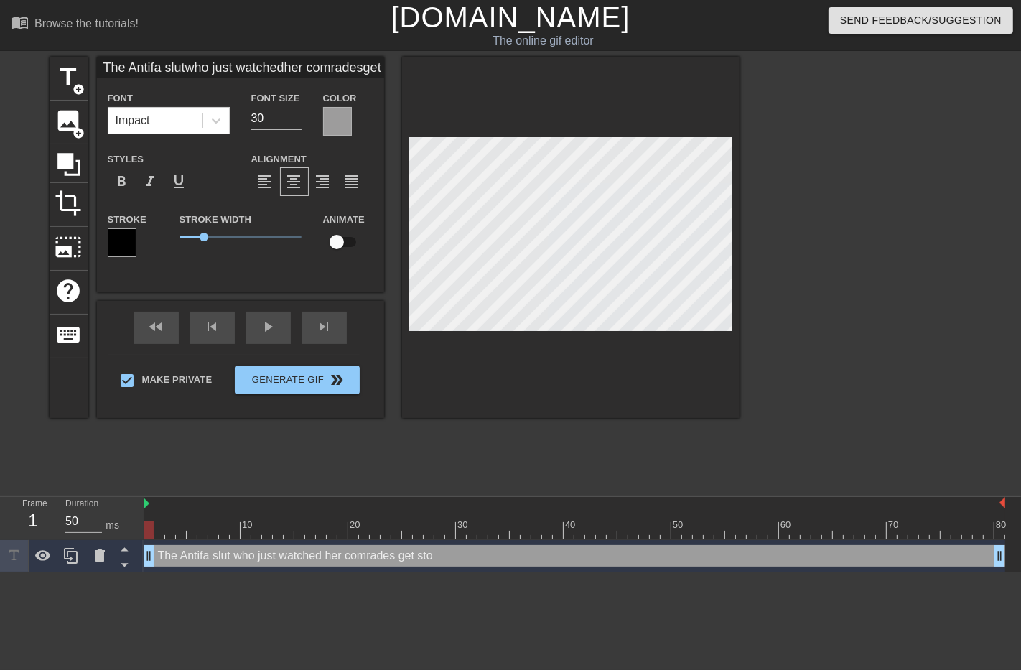
type textarea "The Antifa slut who just watched her comrades get stom"
type input "The Antifa slutwho just watchedher comradesget stomp"
type textarea "The Antifa slut who just watched her comrades get stomp"
type input "The Antifa slutwho just watchedher comradesget stompe"
type textarea "The Antifa slut who just watched her comrades get stompe"
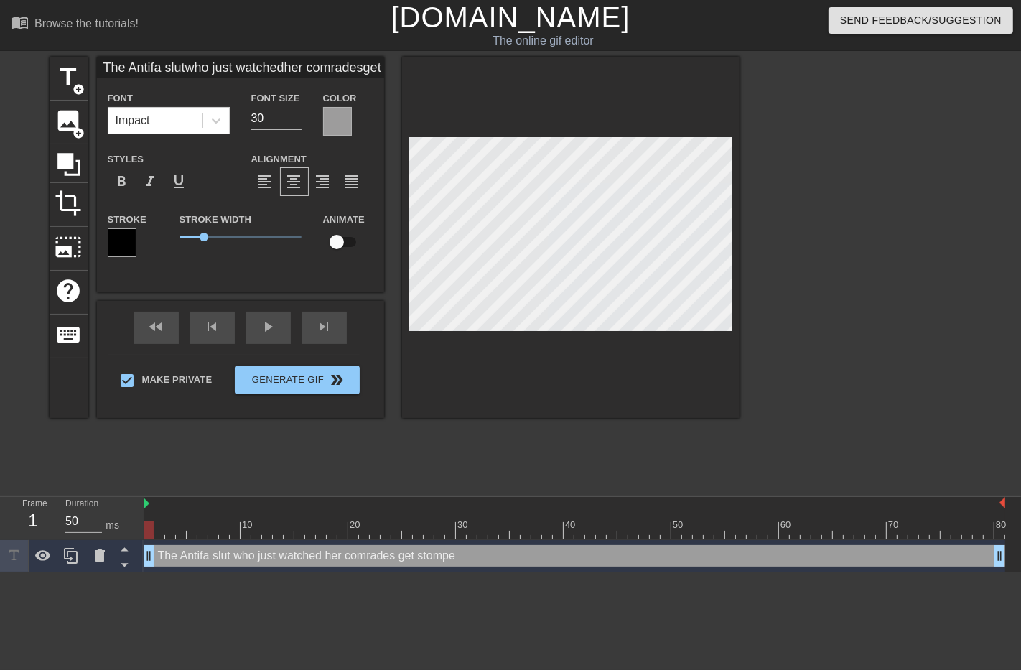
type input "The Antifa slutwho just watchedher comradesget stomped"
type textarea "The Antifa slut who just watched her comrades get stomped"
type input "The Antifa slutwho just watchedher comradesget stomped"
type textarea "The Antifa slut who just watched her comrades get stomped"
type input "The Antifa slutwho just watchedher comradesget stomped o"
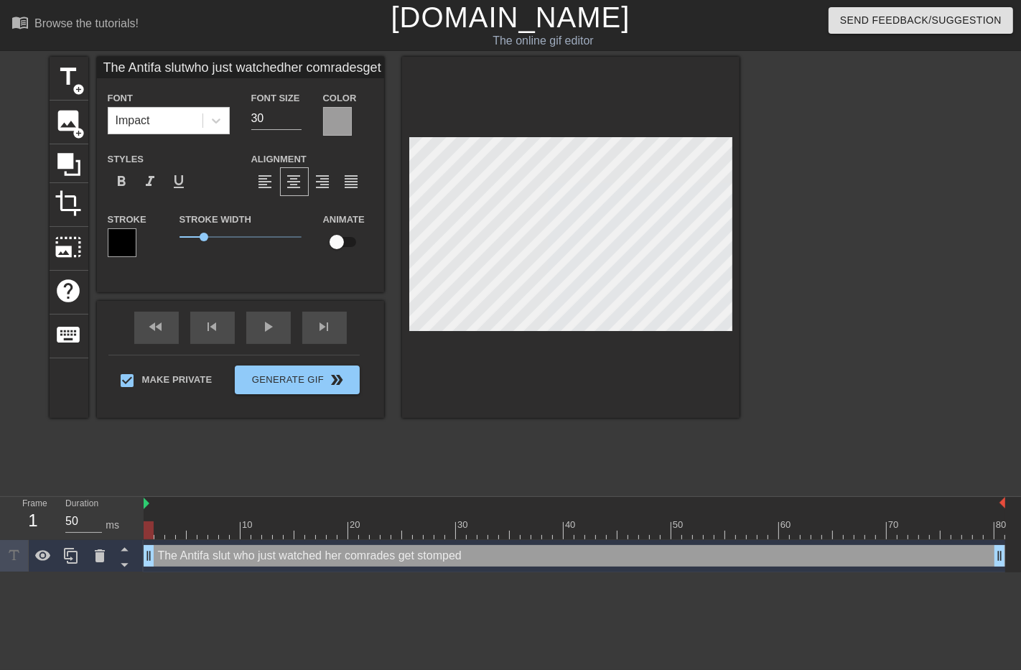
type textarea "The Antifa slut who just watched her comrades get stomped o"
type input "The Antifa slutwho just watchedher comradesget stomped ou"
type textarea "The Antifa slut who just watched her comrades get stomped ou"
type input "The Antifa slutwho just watchedher comradesget stomped out"
type textarea "The Antifa slut who just watched her comrades get stomped out"
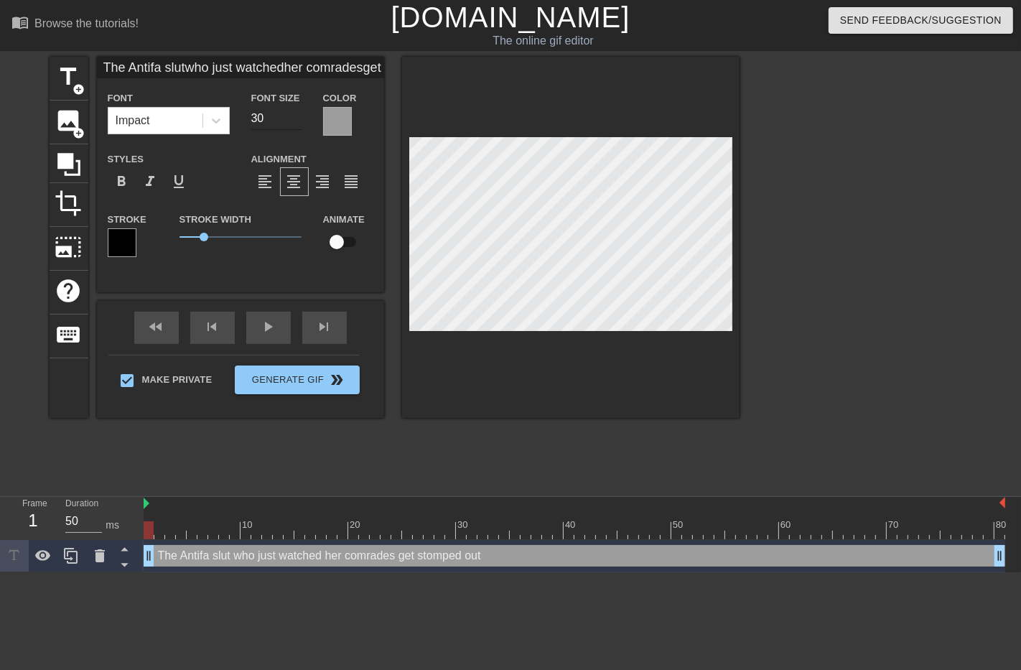
type input "The Antifa slutwho just watchedher comradesget stomped out"
type input "29"
type input "The Antifa slutwho just watchedher comradesget stomped out"
type input "28"
type input "The Antifa slutwho just watchedher comradesget stomped out"
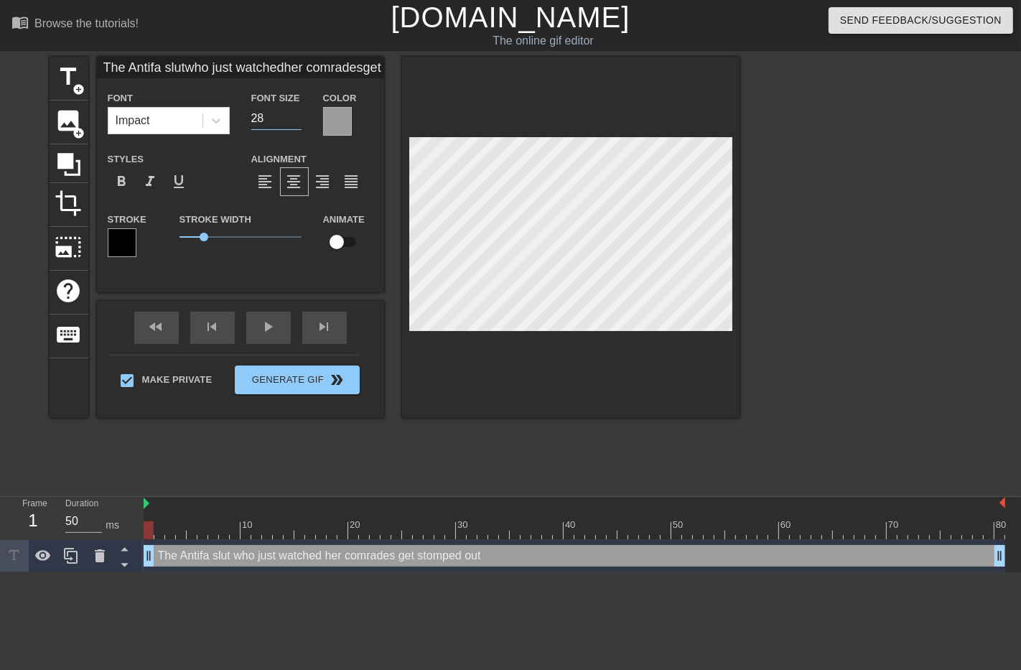
type input "27"
type input "The Antifa slutwho just watchedher comradesget stomped out"
type input "26"
type input "The Antifa slutwho just watchedher comradesget stomped out"
type input "25"
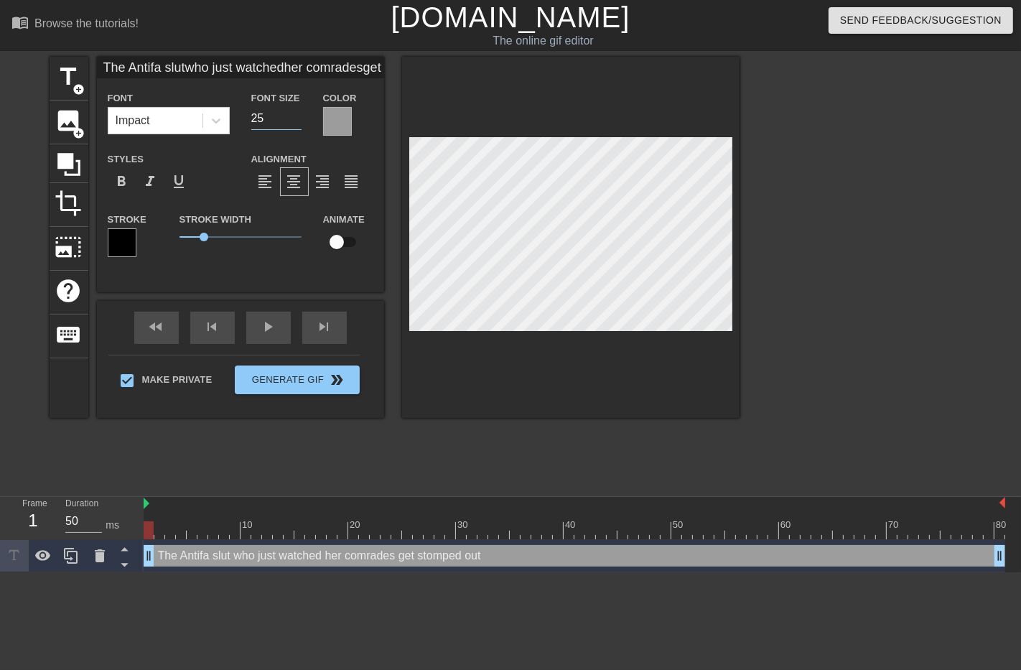
type input "The Antifa slutwho just watchedher comradesget stomped out"
type input "24"
click at [297, 122] on input "24" at bounding box center [276, 118] width 50 height 23
click at [331, 129] on div at bounding box center [337, 121] width 29 height 29
click at [342, 125] on div at bounding box center [337, 121] width 29 height 29
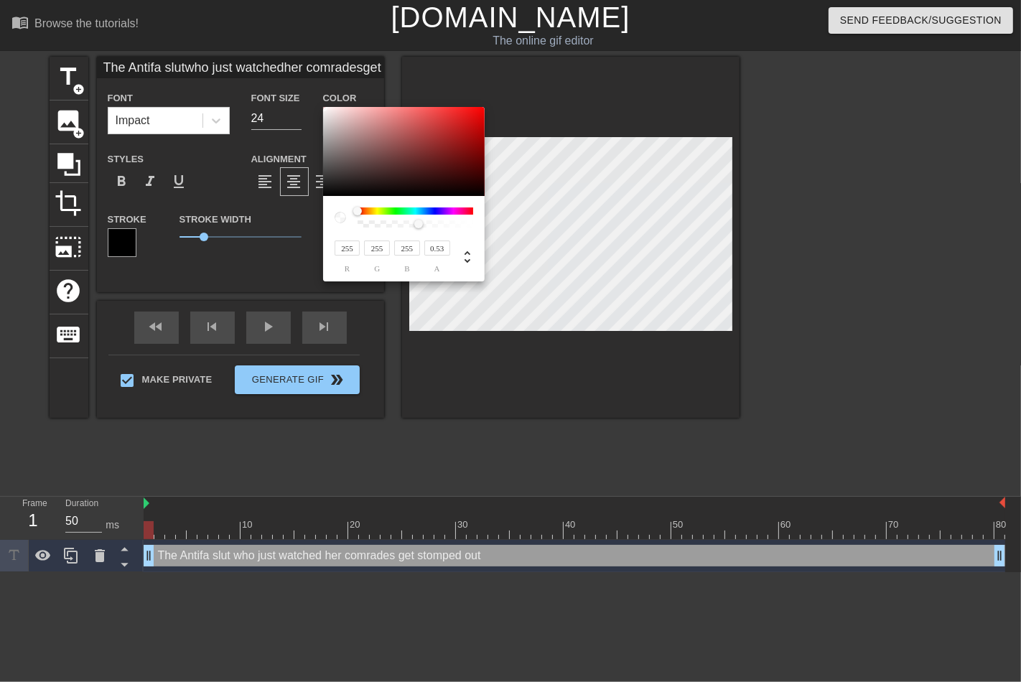
type input "The Antifa slutwho just watchedher comradesget stomped out"
type input "0.54"
type input "The Antifa slutwho just watchedher comradesget stomped out"
type input "0.55"
type input "The Antifa slutwho just watchedher comradesget stomped out"
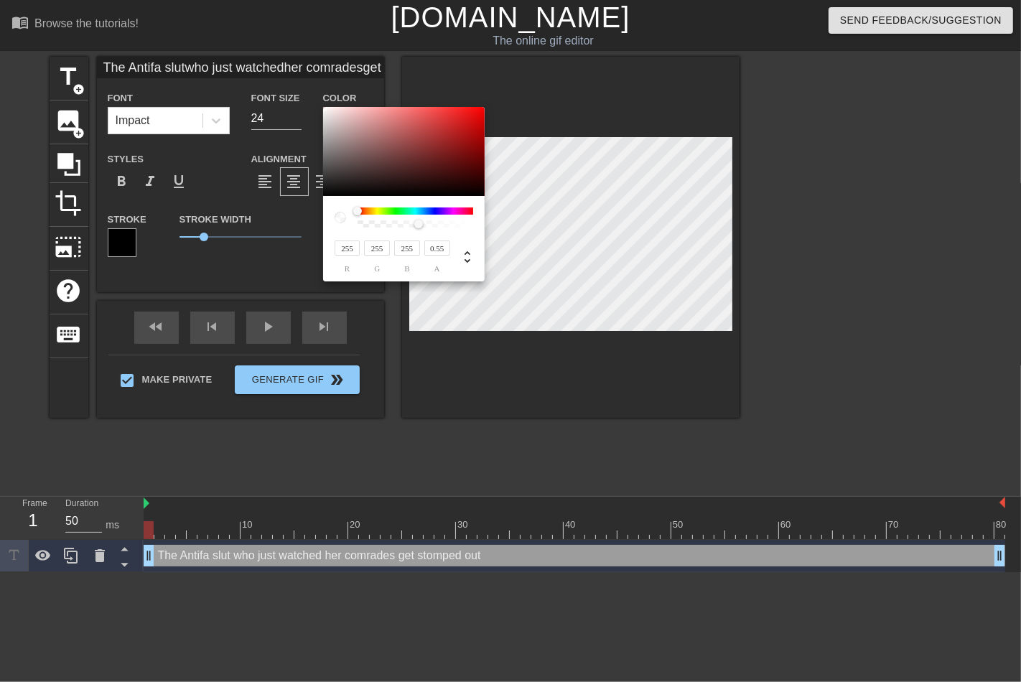
type input "0.56"
type input "The Antifa slutwho just watchedher comradesget stomped out"
type input "0.58"
type input "The Antifa slutwho just watchedher comradesget stomped out"
type input "0.59"
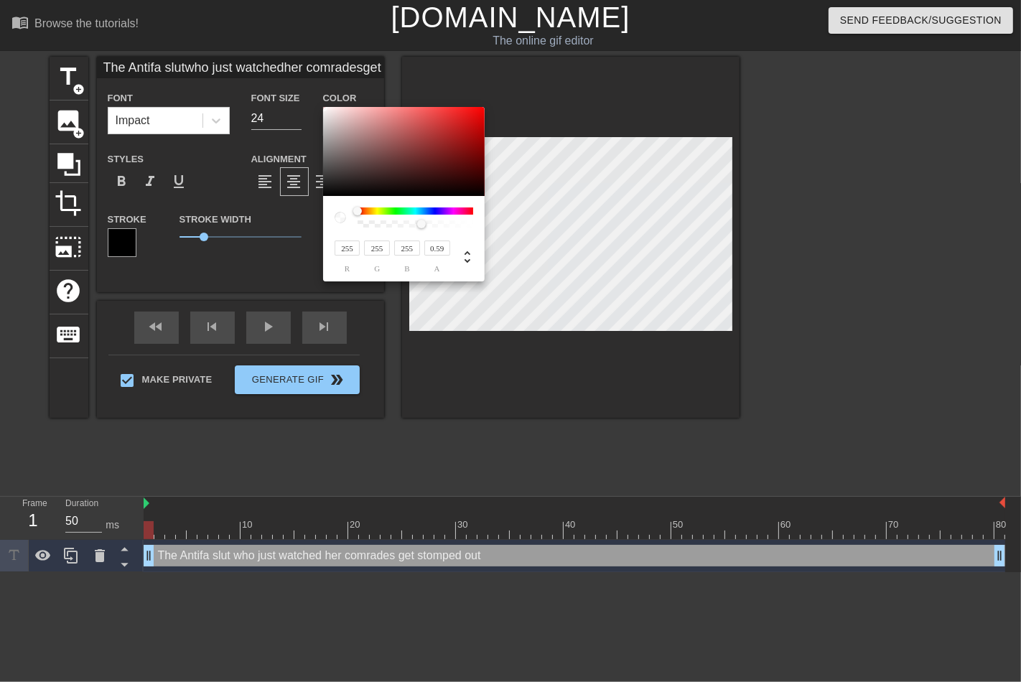
type input "The Antifa slutwho just watchedher comradesget stomped out"
type input "0.6"
type input "The Antifa slutwho just watchedher comradesget stomped out"
type input "0.61"
type input "The Antifa slutwho just watchedher comradesget stomped out"
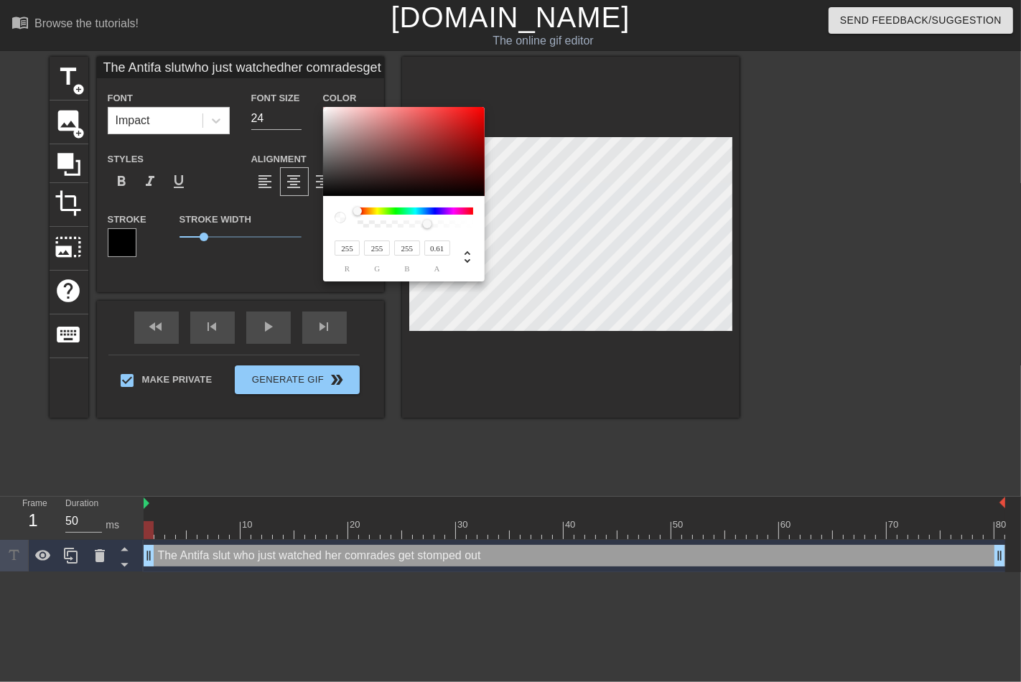
type input "0.62"
type input "The Antifa slutwho just watchedher comradesget stomped out"
type input "0.63"
type input "The Antifa slutwho just watchedher comradesget stomped out"
type input "0.64"
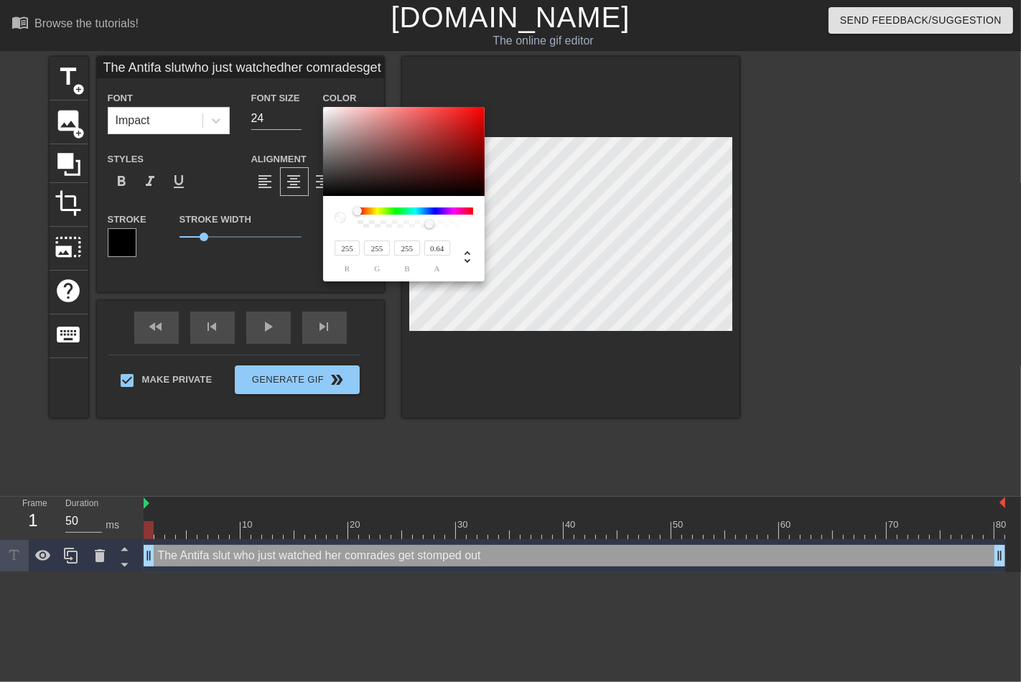
type input "The Antifa slutwho just watchedher comradesget stomped out"
type input "0.65"
drag, startPoint x: 419, startPoint y: 224, endPoint x: 432, endPoint y: 225, distance: 12.9
click at [432, 225] on div at bounding box center [431, 224] width 9 height 9
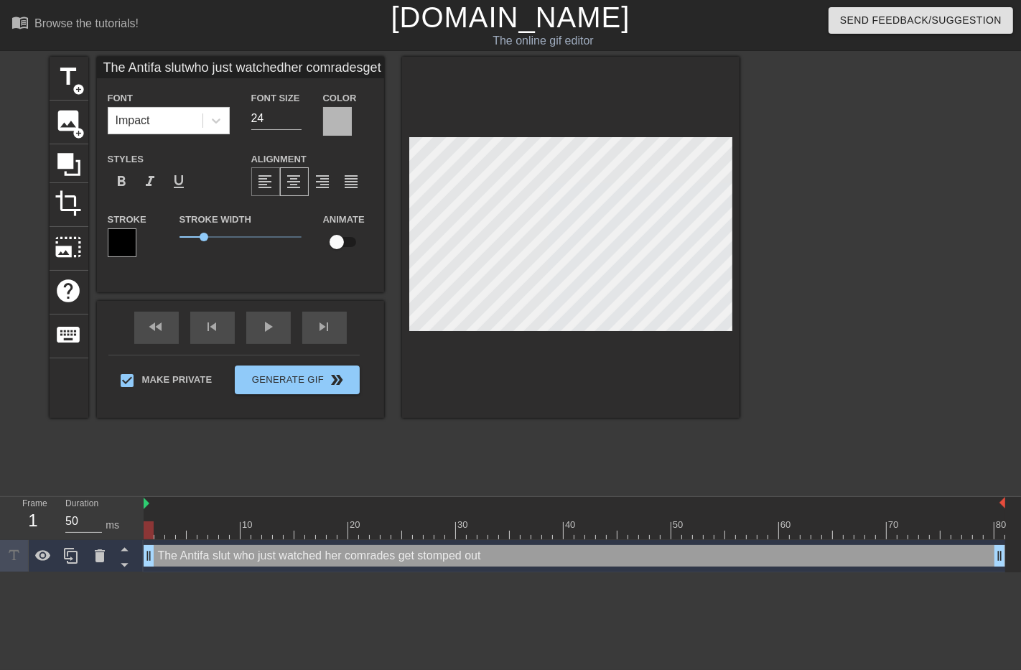
click at [260, 182] on span "format_align_left" at bounding box center [265, 181] width 17 height 17
click at [296, 184] on span "format_align_center" at bounding box center [294, 181] width 17 height 17
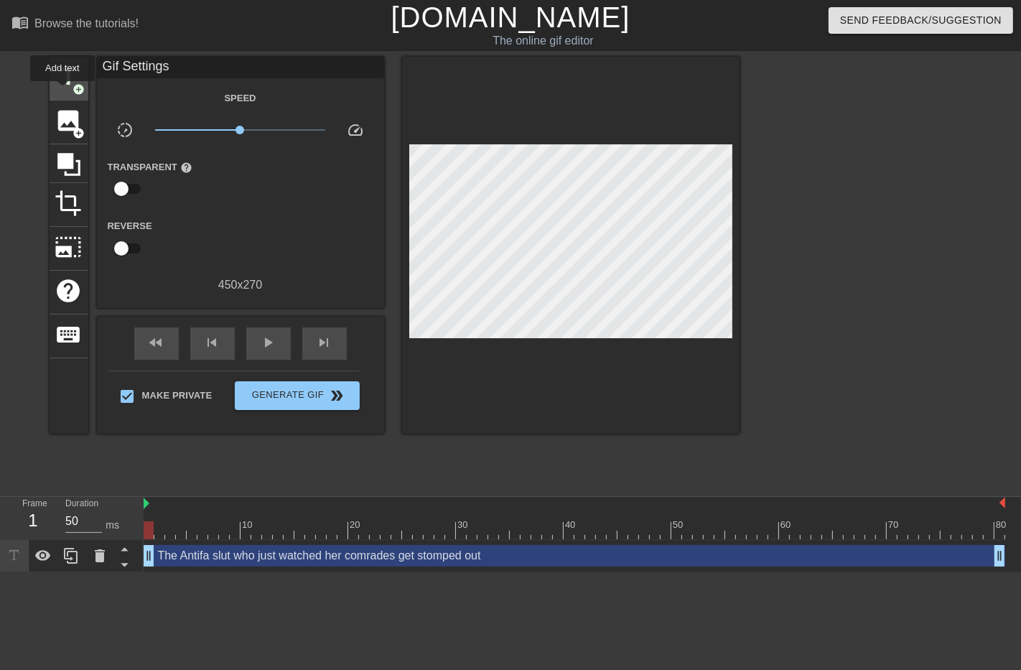
click at [62, 84] on span "title" at bounding box center [68, 76] width 27 height 27
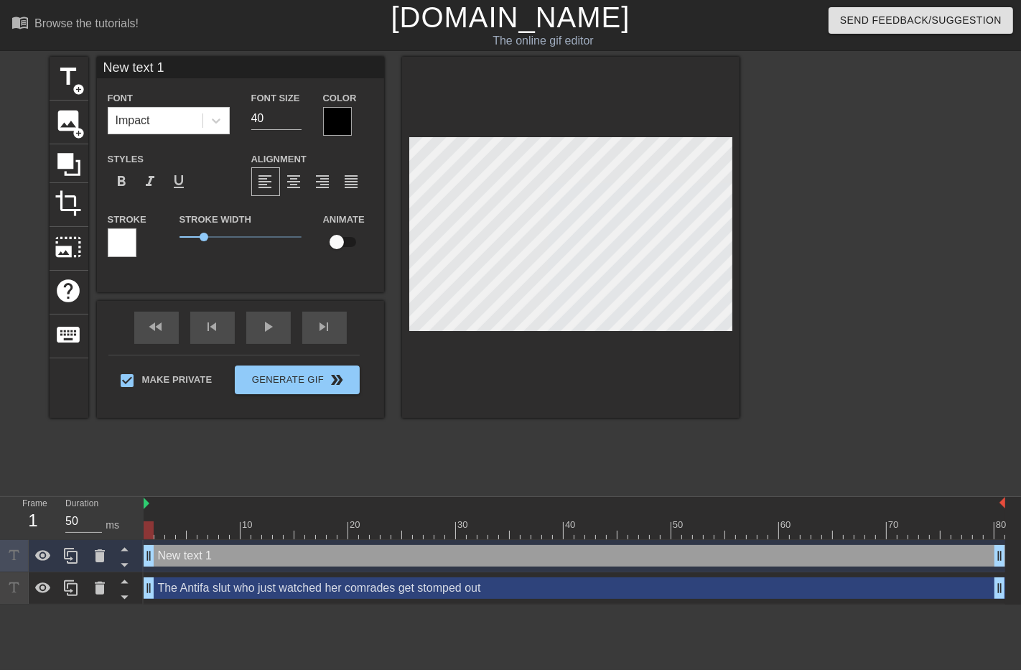
click at [326, 112] on div at bounding box center [337, 121] width 29 height 29
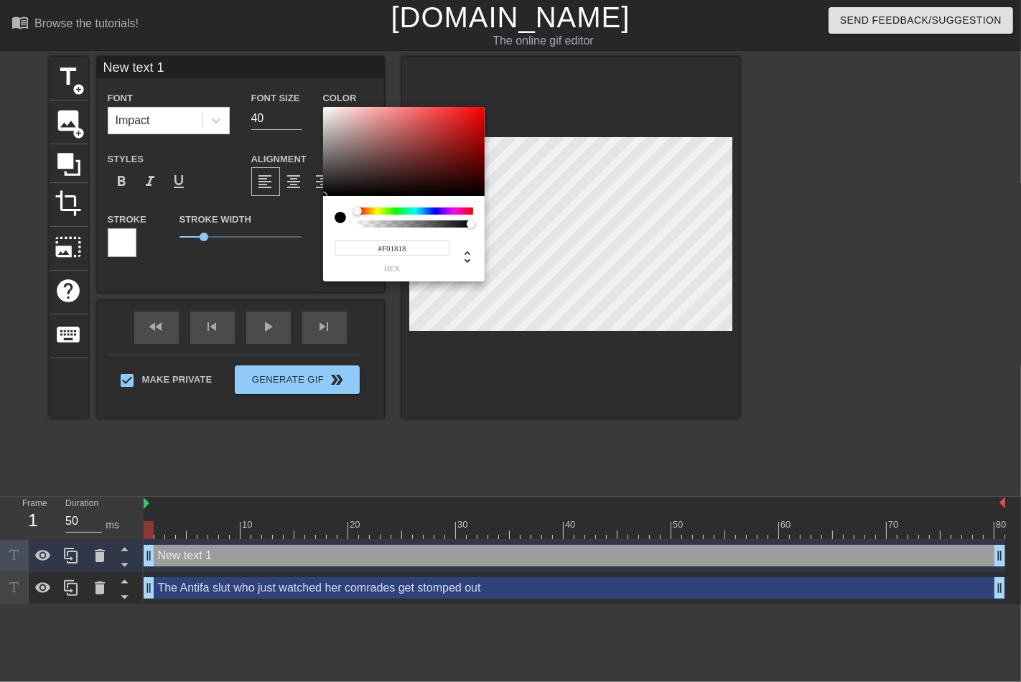
type input "#FF0000"
drag, startPoint x: 436, startPoint y: 123, endPoint x: 573, endPoint y: 77, distance: 144.7
click at [572, 74] on div "#FF0000 hex" at bounding box center [510, 341] width 1021 height 682
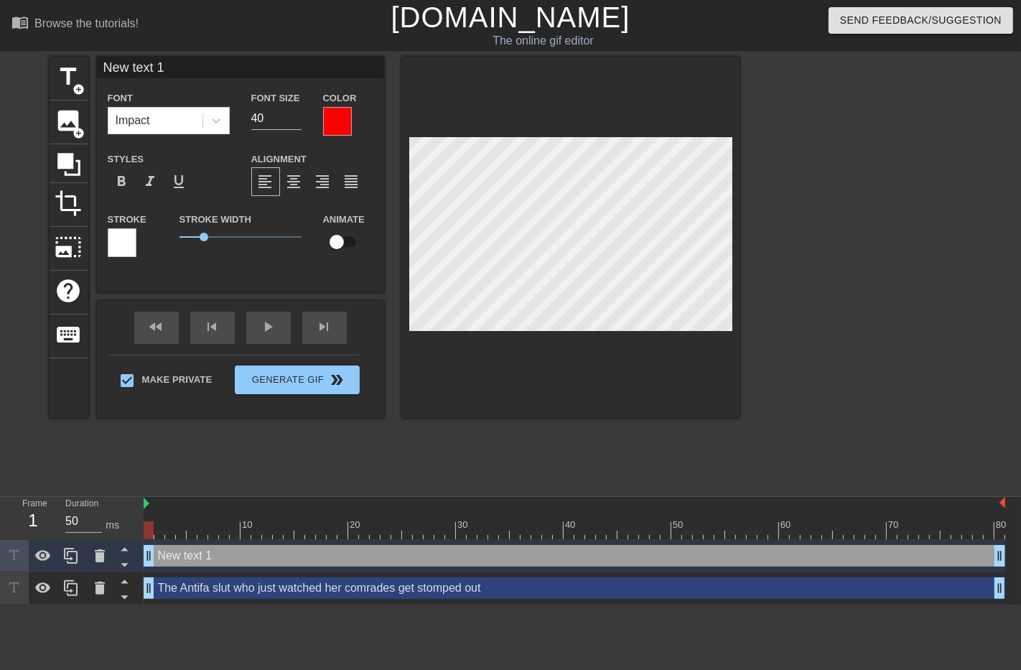
click at [124, 252] on div at bounding box center [122, 242] width 29 height 29
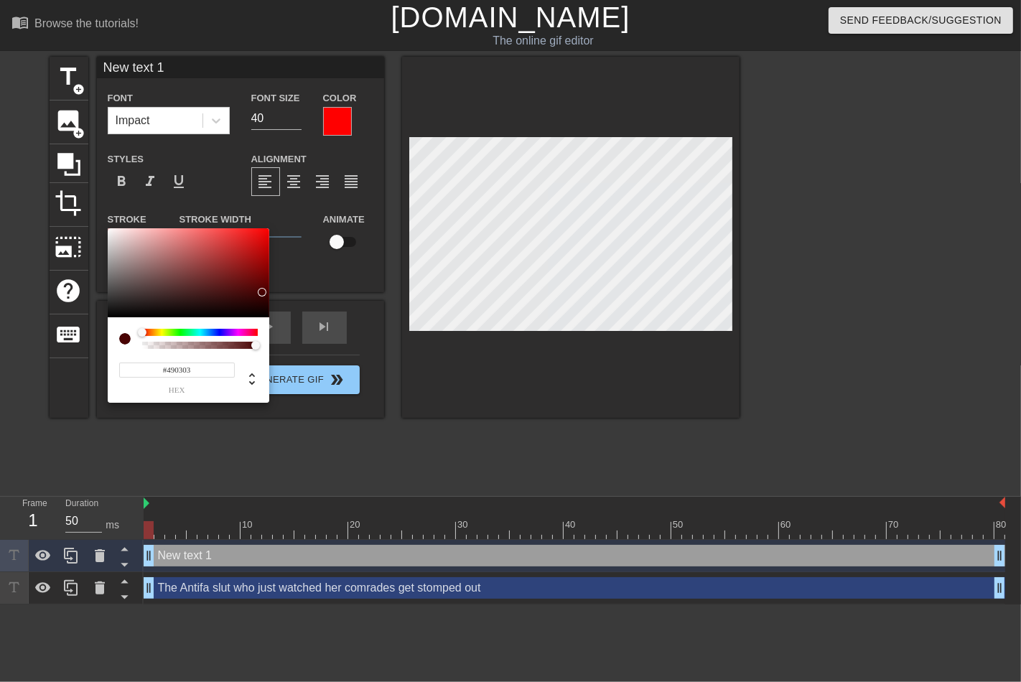
type input "#000000"
drag, startPoint x: 237, startPoint y: 276, endPoint x: 438, endPoint y: 304, distance: 203.0
click at [350, 339] on div "#000000 hex" at bounding box center [510, 341] width 1021 height 682
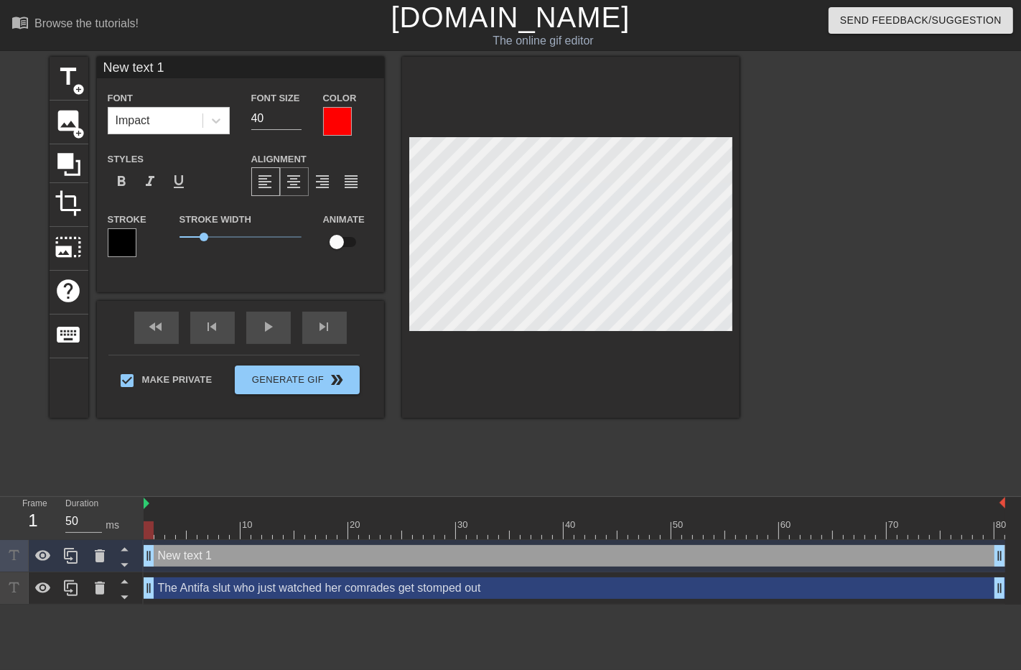
click at [305, 177] on div "format_align_center" at bounding box center [294, 181] width 29 height 29
click at [328, 118] on div at bounding box center [337, 121] width 29 height 29
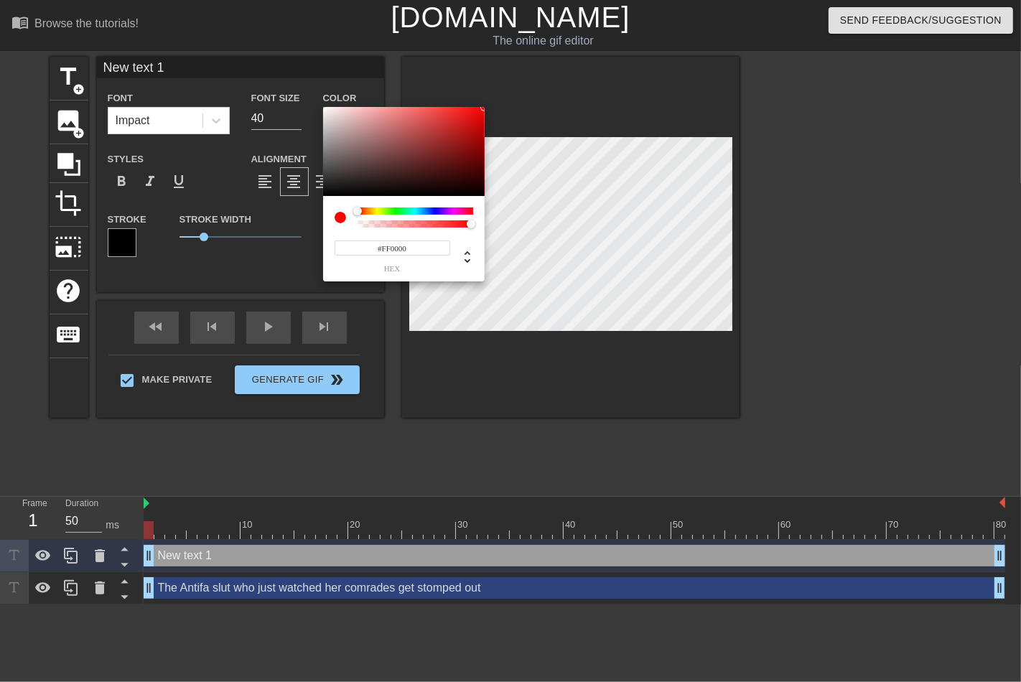
type input "255"
click at [446, 223] on div at bounding box center [415, 223] width 111 height 7
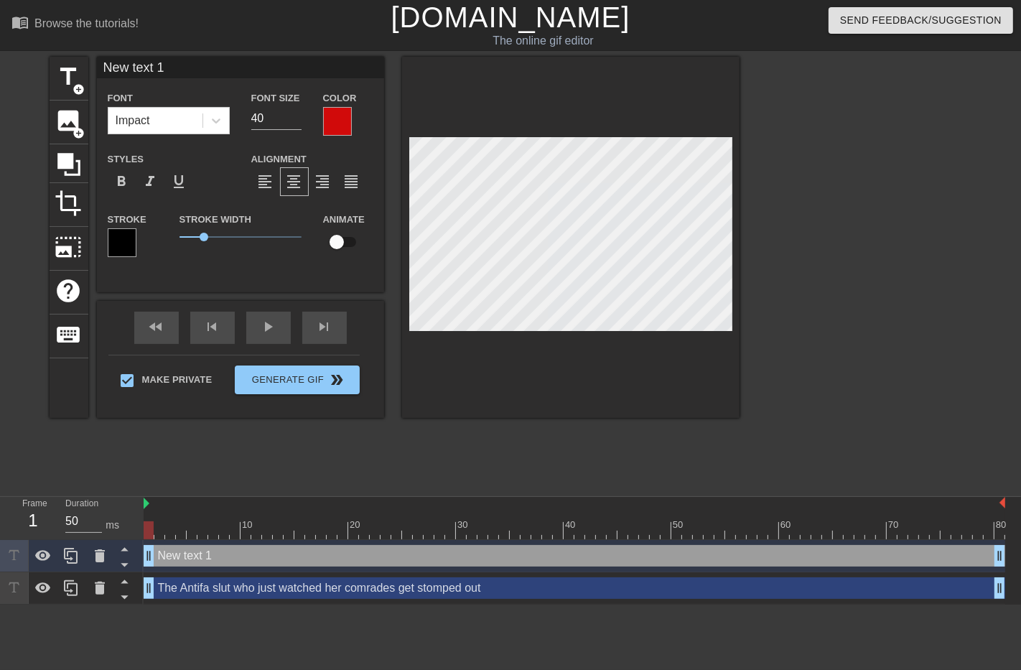
scroll to position [2, 2]
